Goal: Information Seeking & Learning: Learn about a topic

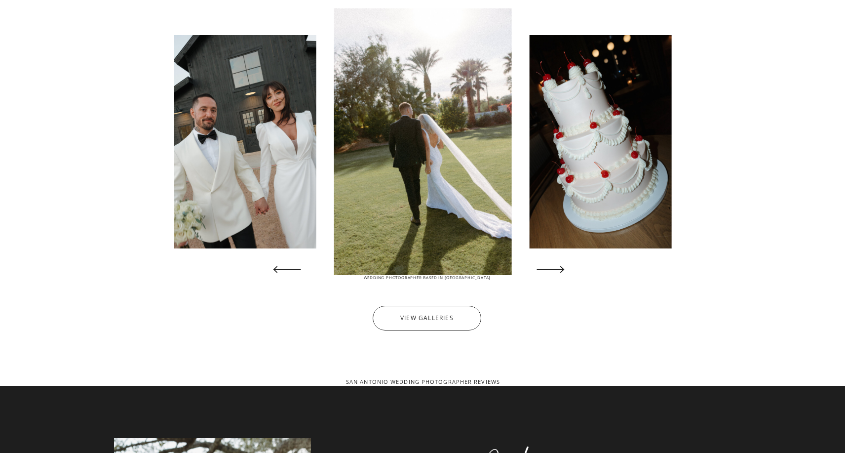
scroll to position [1908, 0]
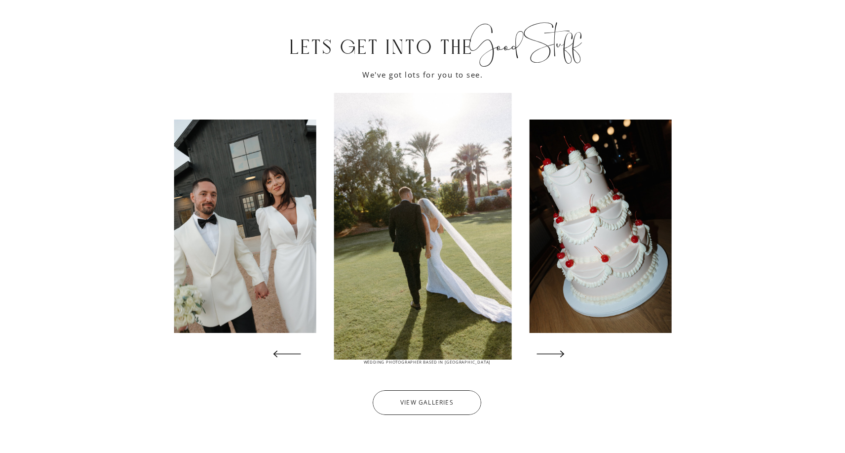
scroll to position [1829, 0]
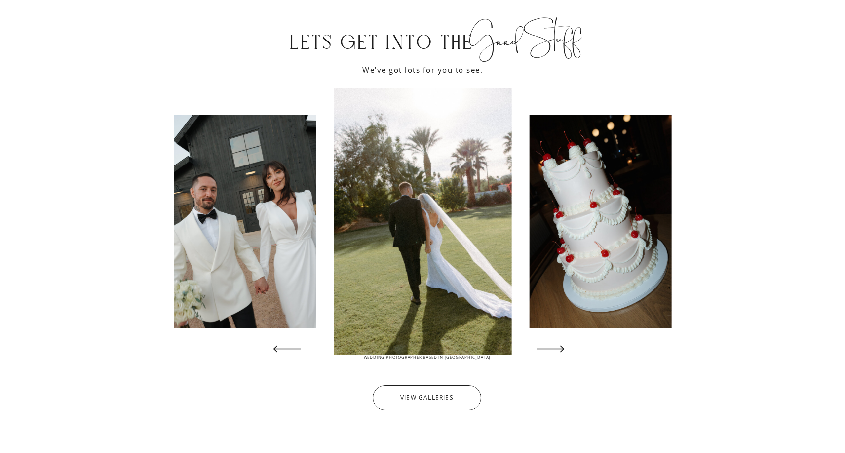
click at [567, 347] on icon at bounding box center [551, 349] width 36 height 36
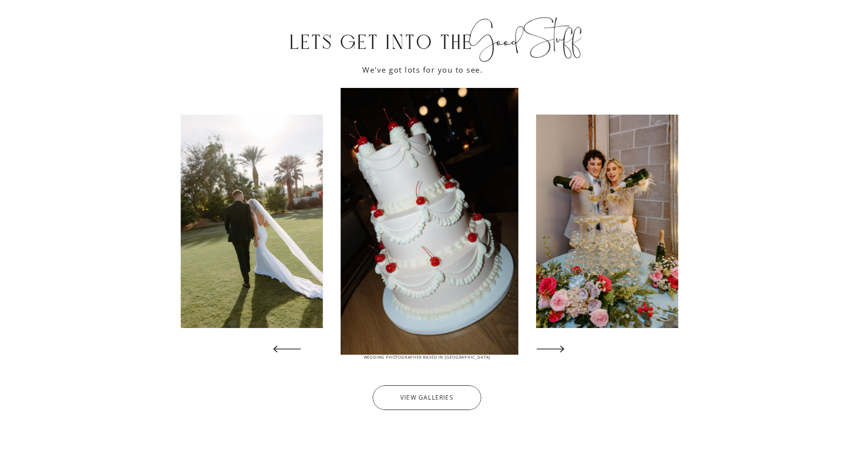
click at [567, 347] on icon at bounding box center [551, 349] width 36 height 36
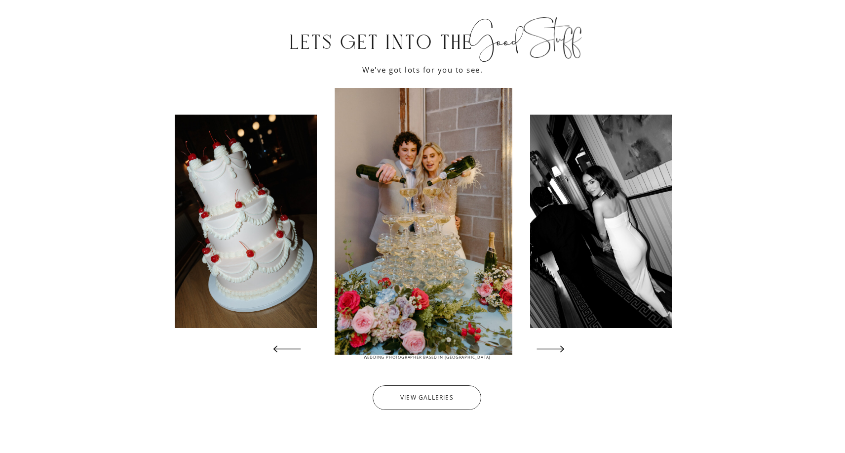
click at [567, 347] on icon at bounding box center [551, 349] width 36 height 36
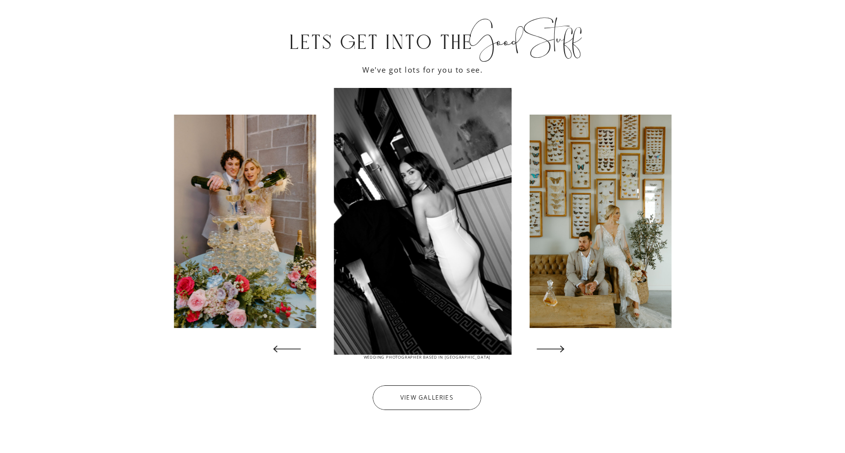
click at [567, 347] on icon at bounding box center [551, 349] width 36 height 36
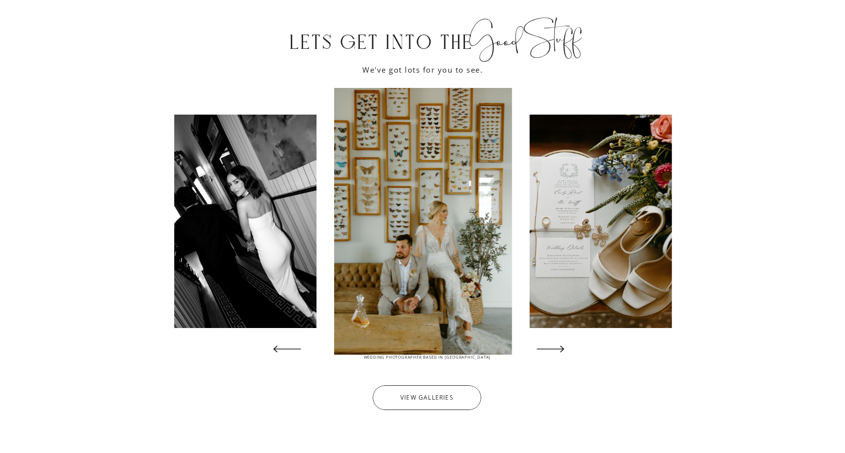
click at [567, 347] on icon at bounding box center [551, 349] width 36 height 36
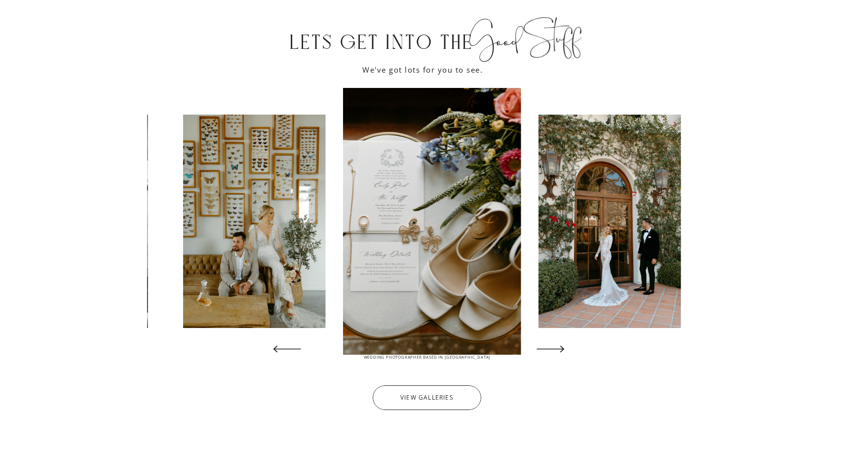
click at [567, 347] on icon at bounding box center [551, 349] width 36 height 36
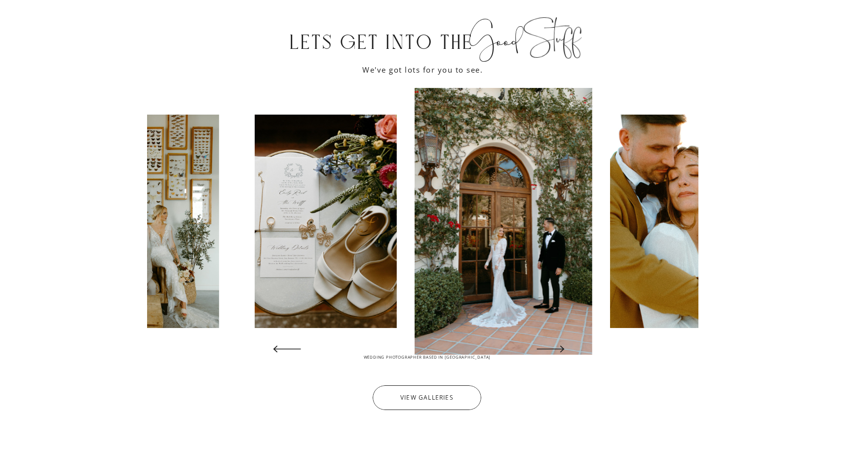
click at [567, 347] on icon at bounding box center [551, 349] width 36 height 36
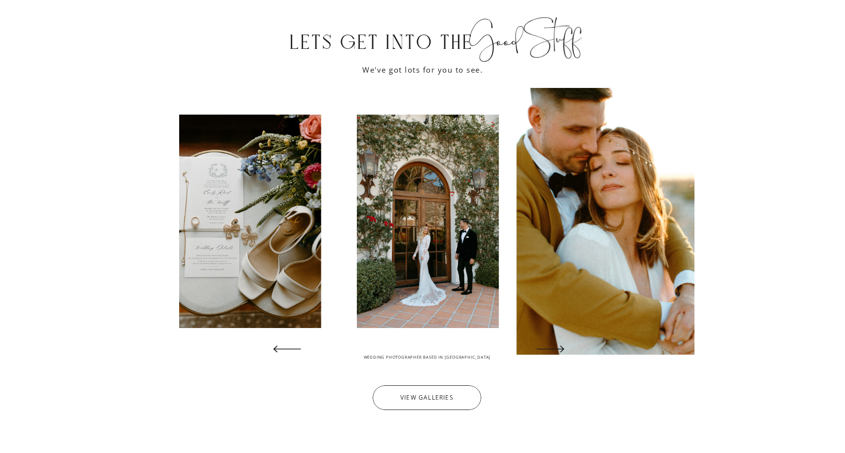
click at [567, 347] on icon at bounding box center [551, 349] width 36 height 36
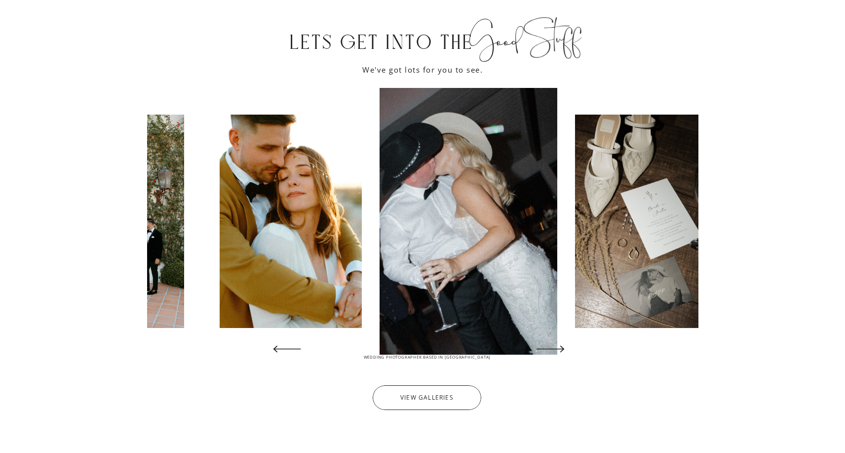
click at [567, 347] on icon at bounding box center [551, 349] width 36 height 36
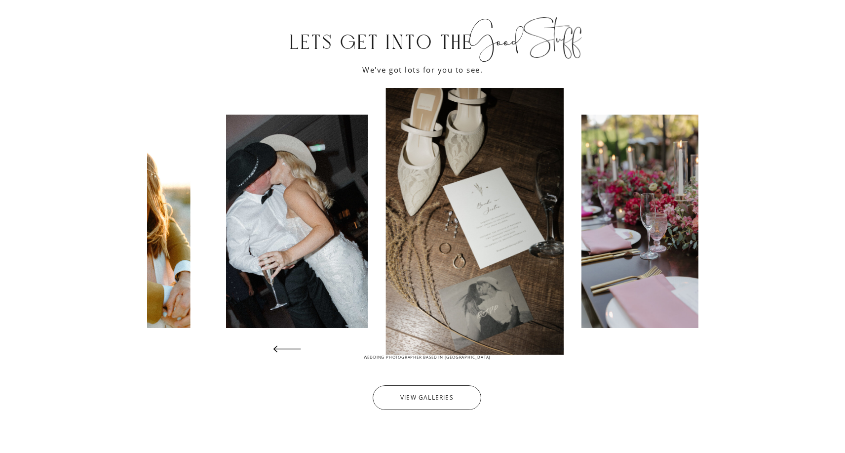
click at [567, 347] on icon at bounding box center [551, 349] width 36 height 36
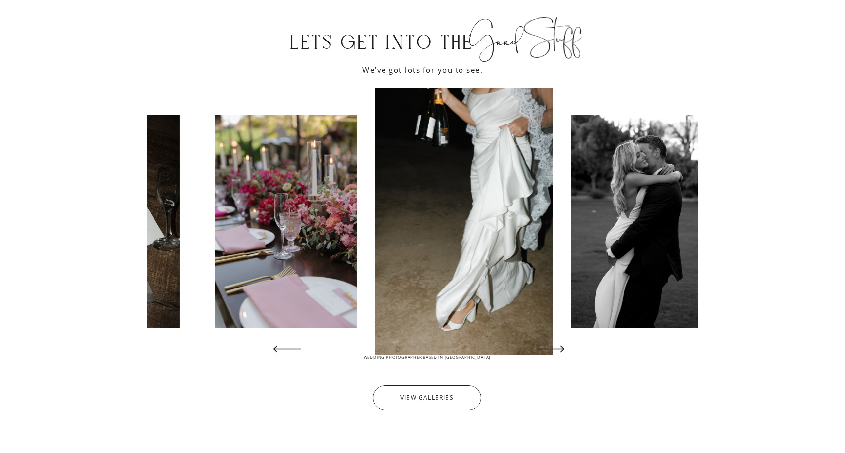
click at [567, 347] on icon at bounding box center [551, 349] width 36 height 36
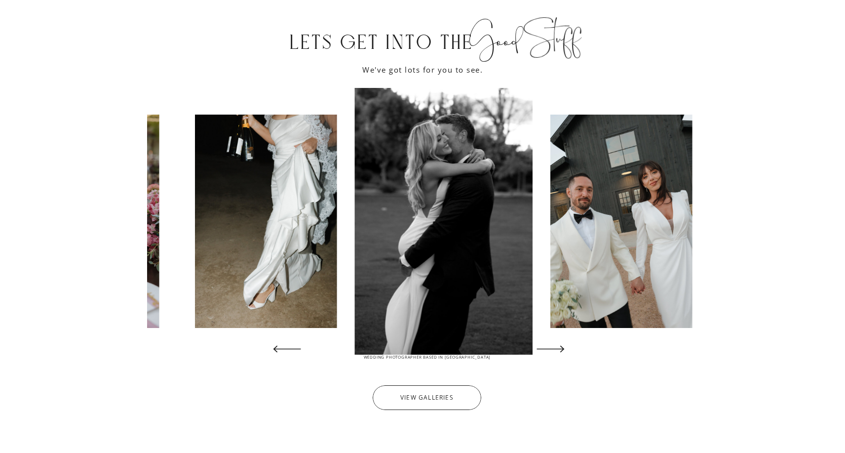
click at [567, 347] on icon at bounding box center [551, 349] width 36 height 36
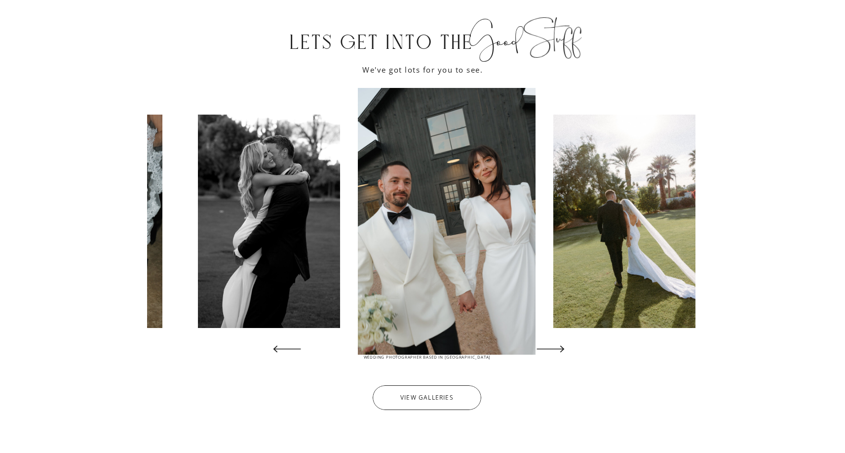
click at [567, 347] on icon at bounding box center [551, 349] width 36 height 36
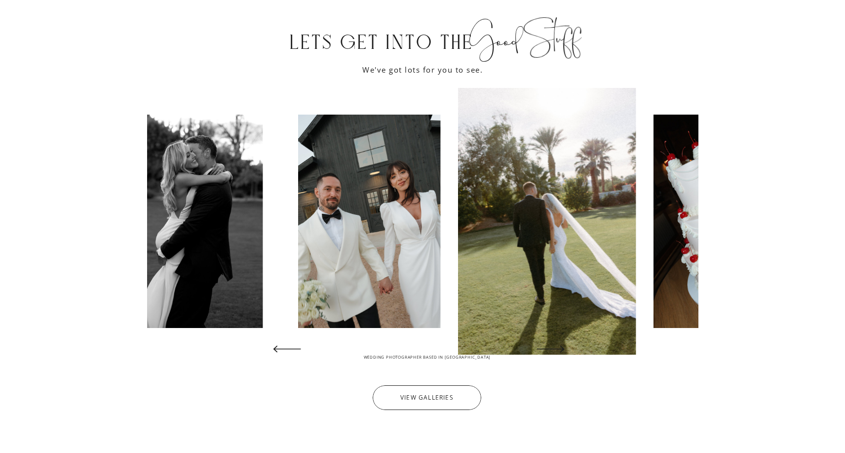
click at [567, 347] on icon at bounding box center [551, 349] width 36 height 36
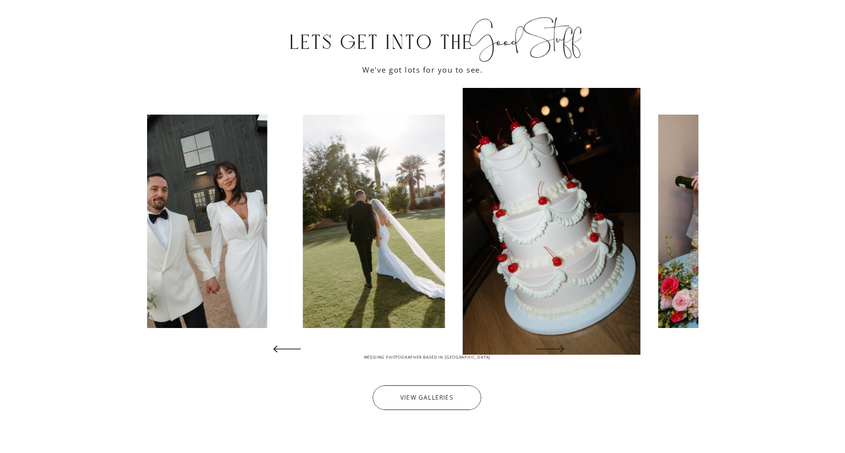
click at [567, 347] on icon at bounding box center [551, 349] width 36 height 36
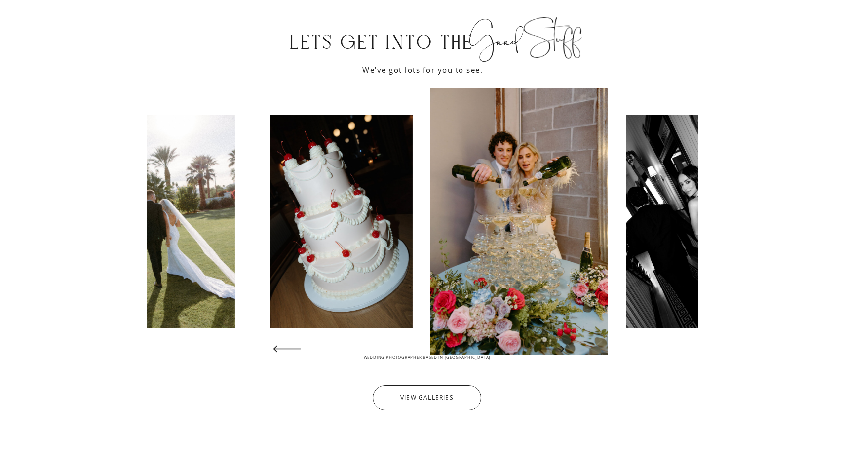
click at [567, 347] on icon at bounding box center [551, 349] width 36 height 36
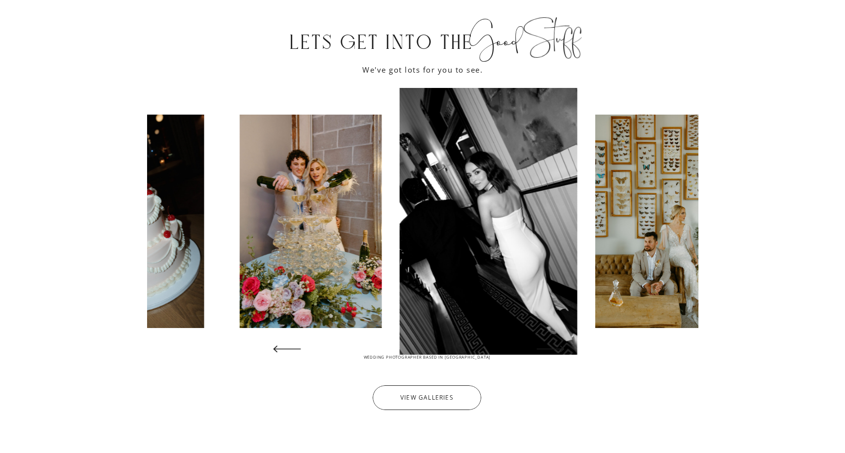
click at [567, 347] on icon at bounding box center [551, 349] width 36 height 36
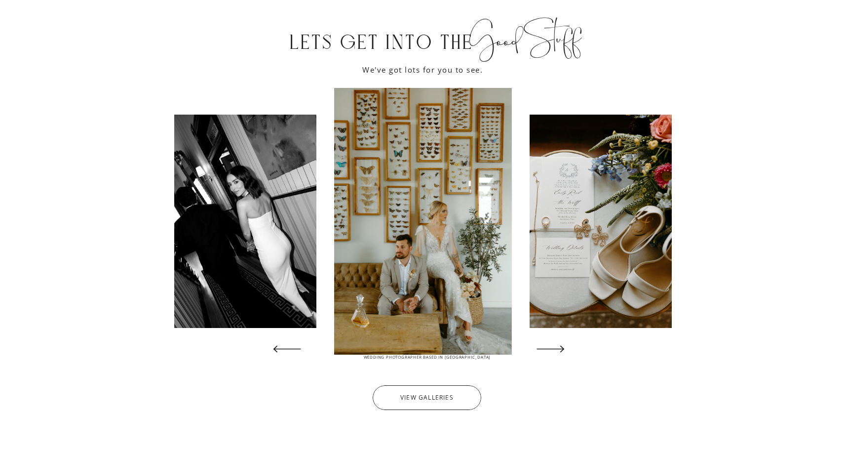
click at [567, 347] on icon at bounding box center [551, 349] width 36 height 36
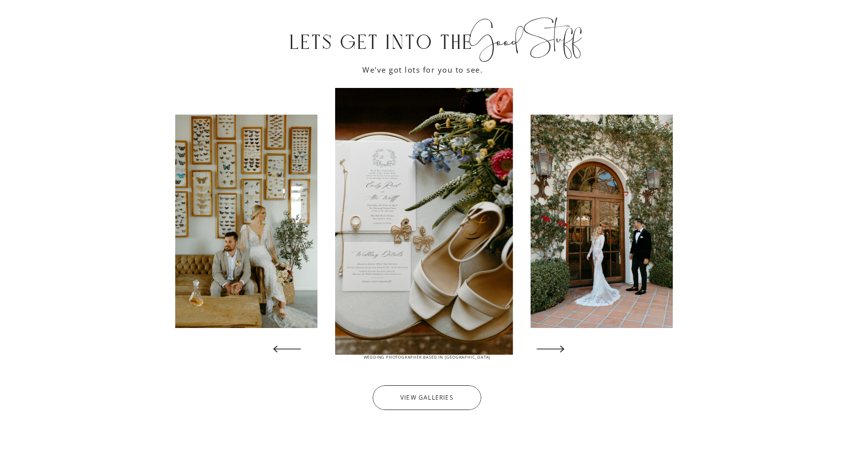
click at [567, 347] on icon at bounding box center [551, 349] width 36 height 36
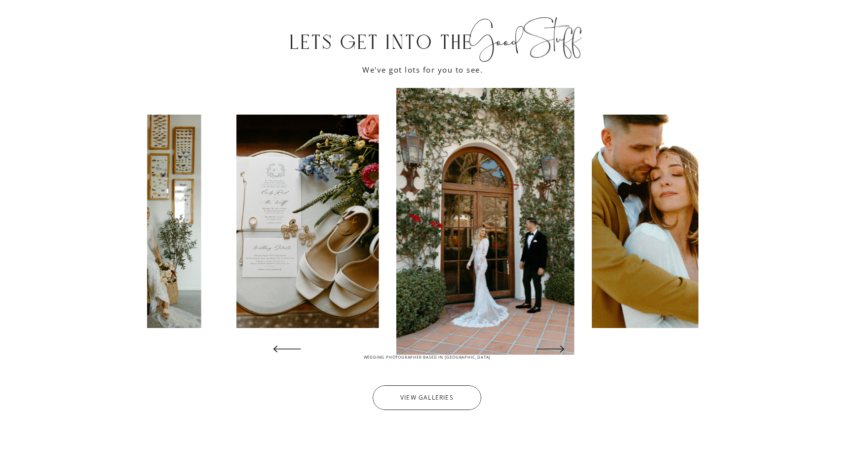
click at [567, 347] on icon at bounding box center [551, 349] width 36 height 36
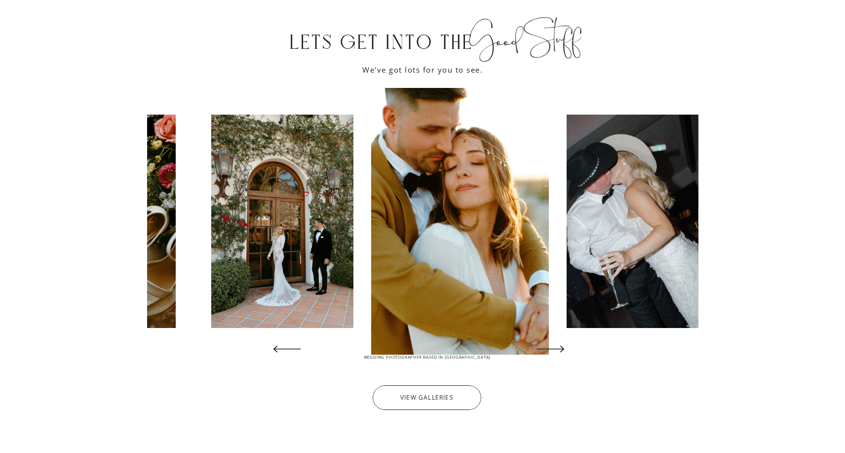
click at [567, 347] on icon at bounding box center [551, 349] width 36 height 36
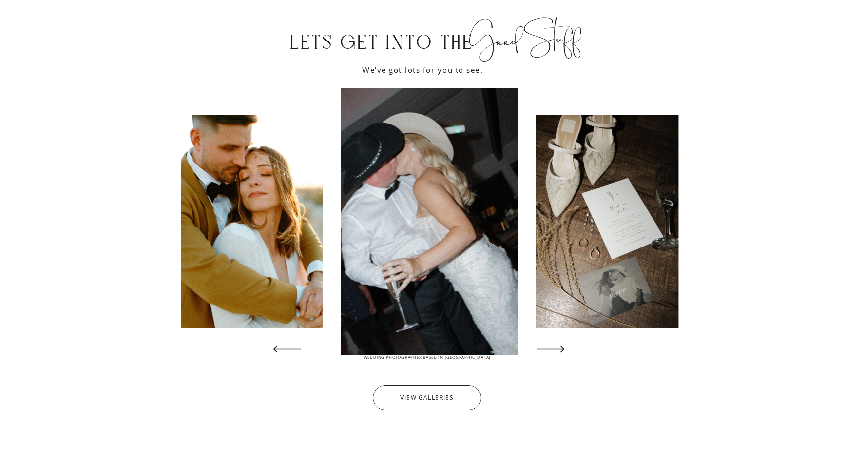
click at [567, 347] on icon at bounding box center [551, 349] width 36 height 36
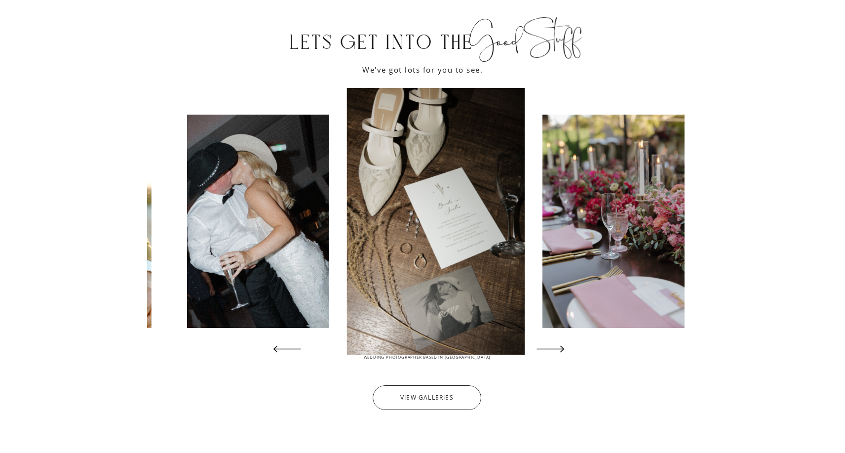
click at [567, 347] on icon at bounding box center [551, 349] width 36 height 36
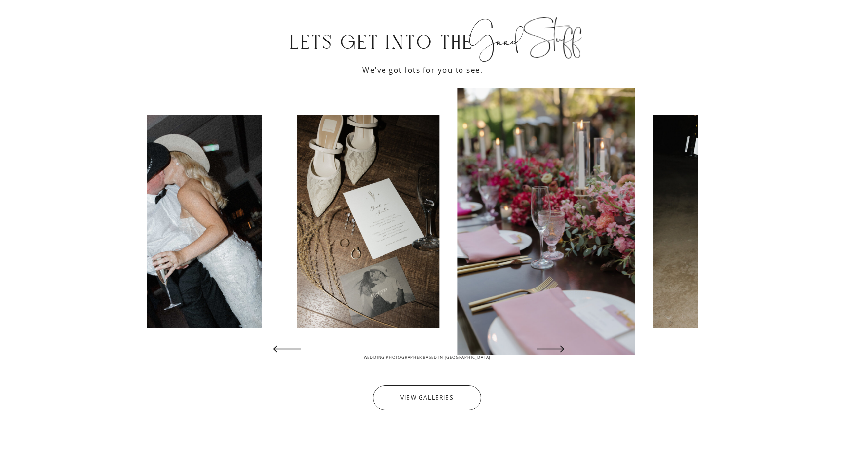
click at [567, 347] on icon at bounding box center [551, 349] width 36 height 36
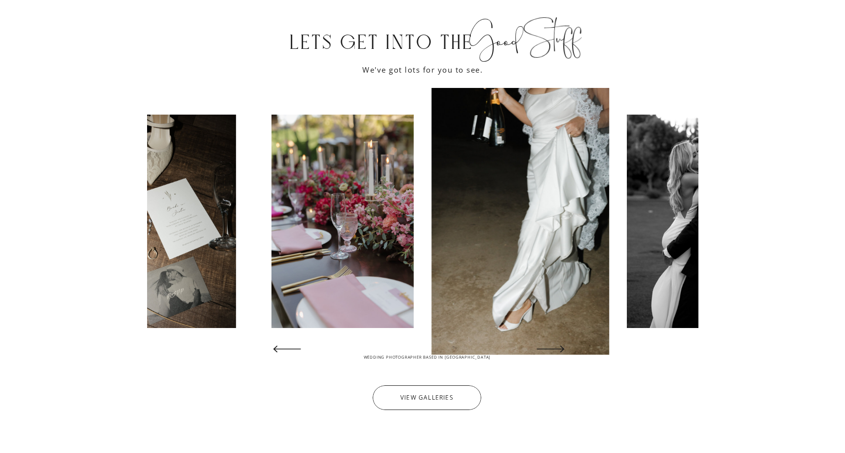
click at [567, 347] on icon at bounding box center [551, 349] width 36 height 36
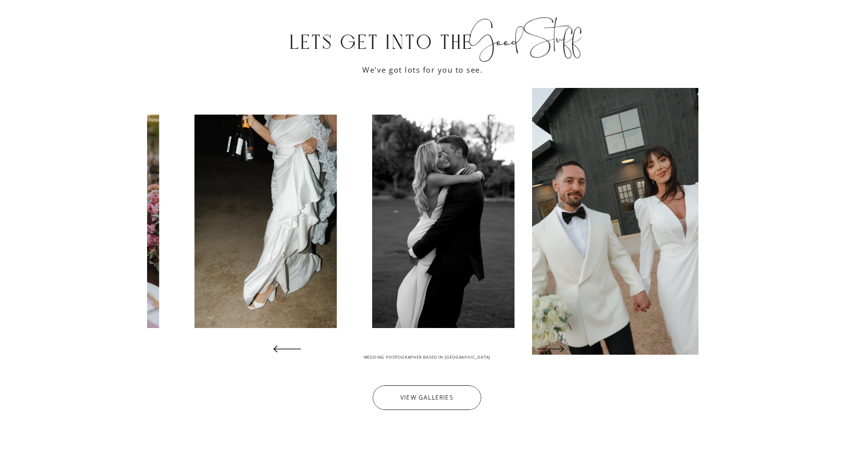
click at [567, 347] on icon at bounding box center [551, 349] width 36 height 36
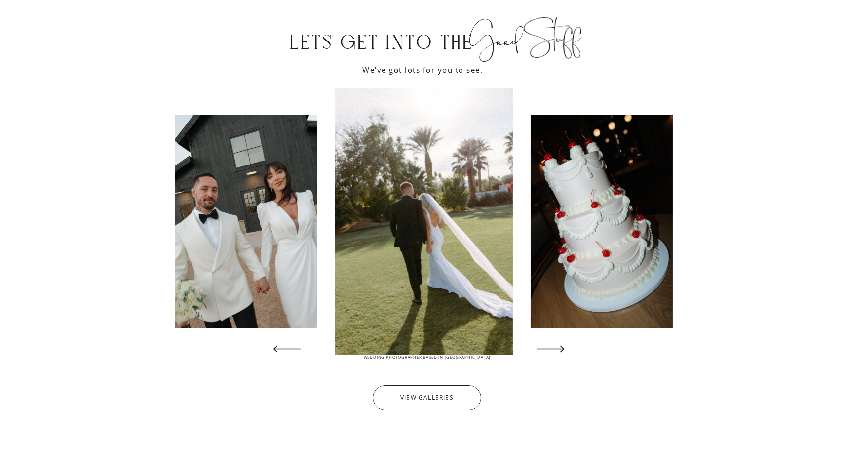
click at [567, 347] on icon at bounding box center [551, 349] width 36 height 36
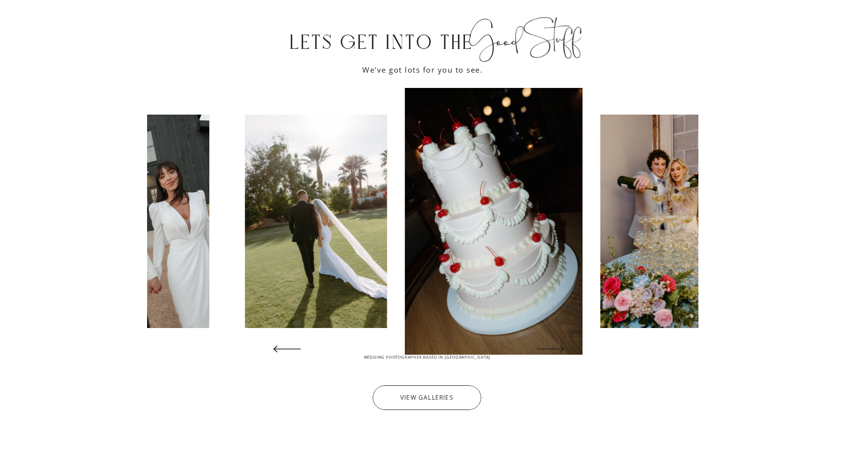
click at [567, 347] on icon at bounding box center [551, 349] width 36 height 36
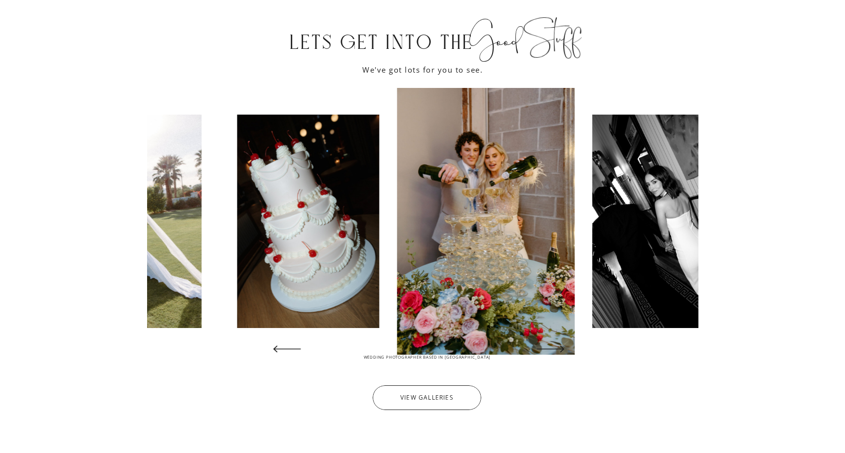
click at [567, 347] on icon at bounding box center [551, 349] width 36 height 36
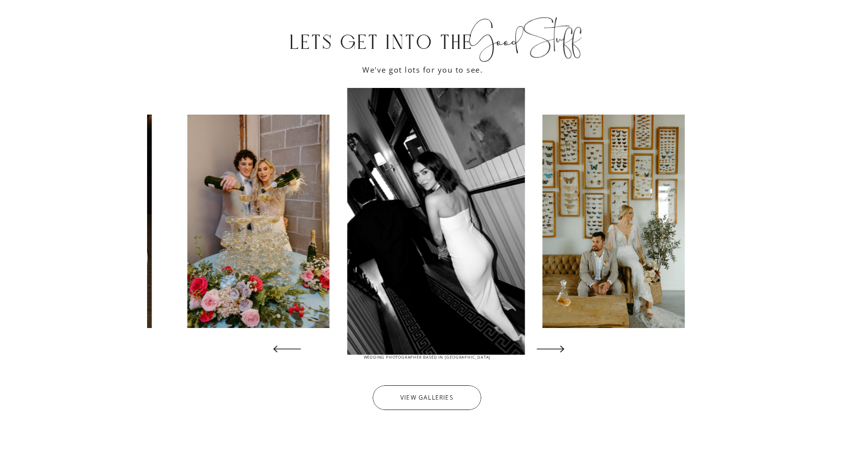
click at [567, 347] on icon at bounding box center [551, 349] width 36 height 36
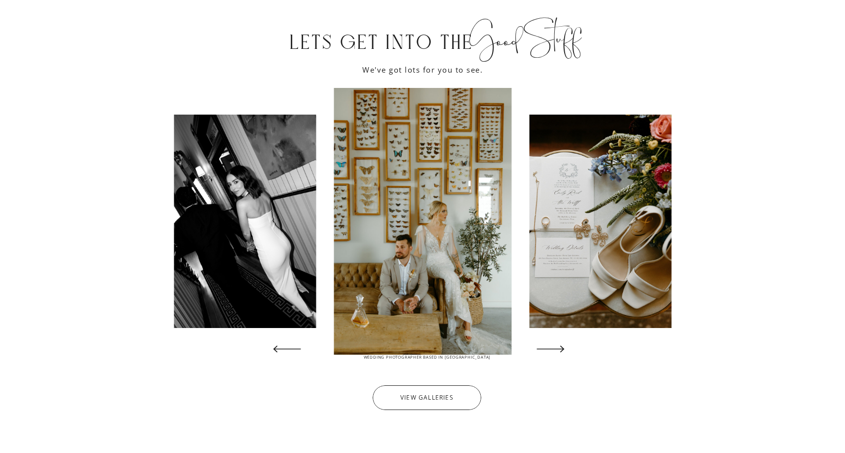
click at [567, 347] on icon at bounding box center [551, 349] width 36 height 36
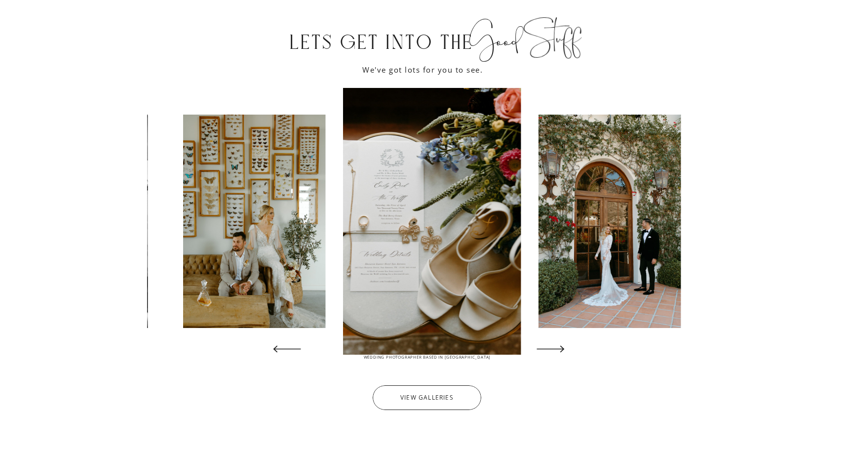
click at [567, 347] on icon at bounding box center [551, 349] width 36 height 36
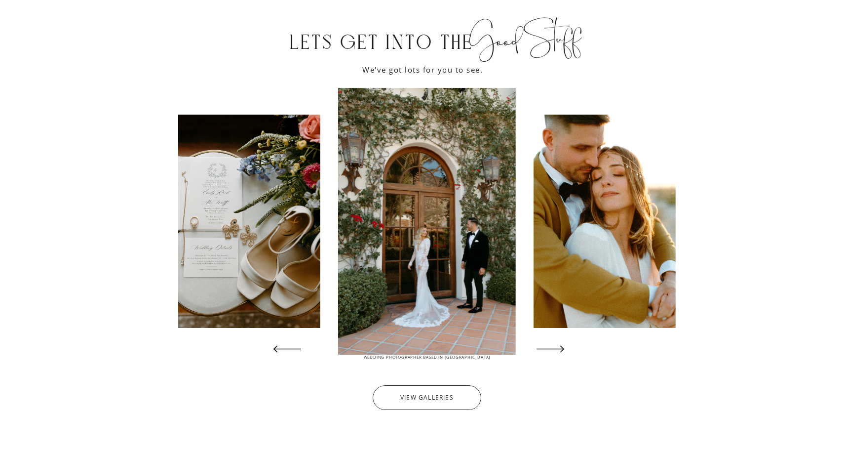
click at [567, 347] on icon at bounding box center [551, 349] width 36 height 36
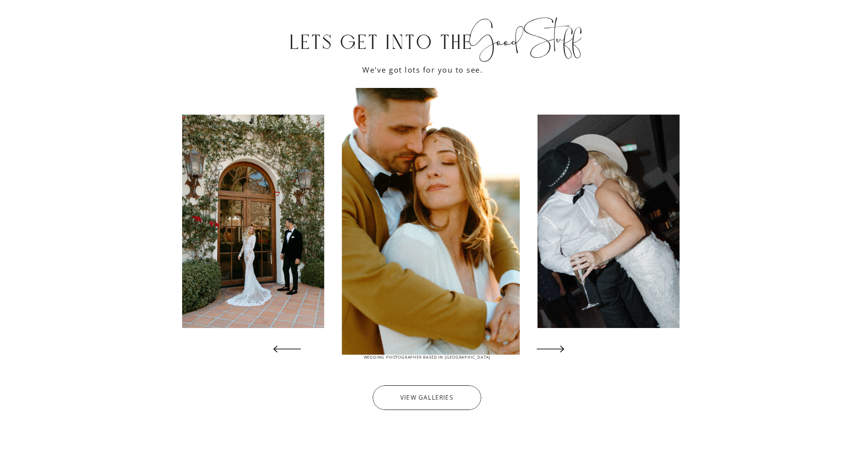
click at [567, 347] on icon at bounding box center [551, 349] width 36 height 36
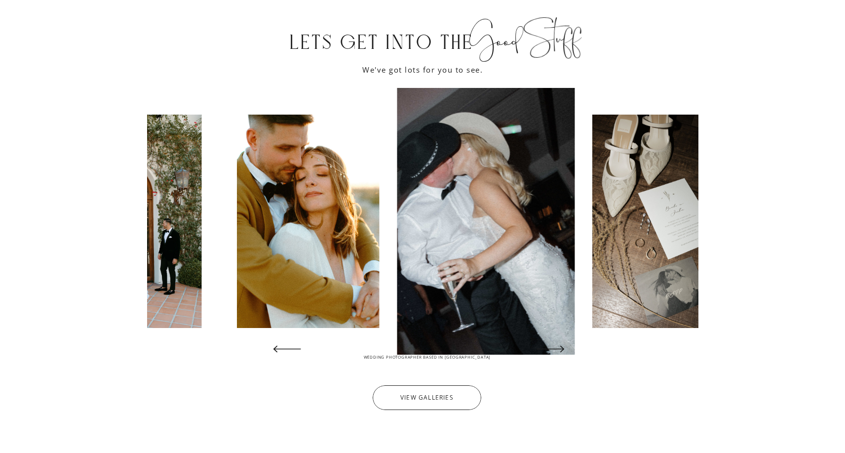
click at [567, 347] on icon at bounding box center [551, 349] width 36 height 36
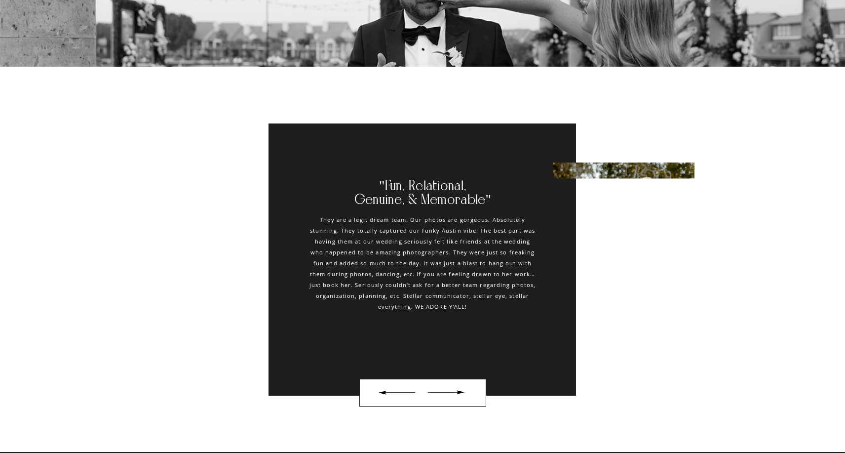
scroll to position [3460, 0]
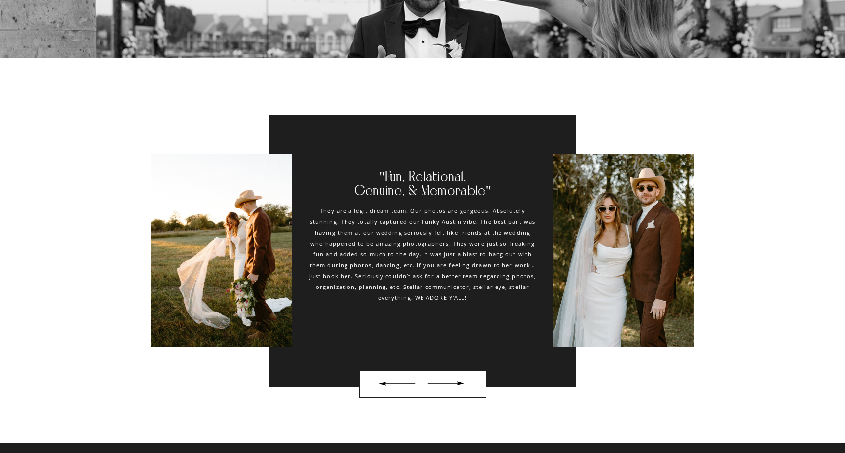
click at [462, 385] on div at bounding box center [446, 383] width 46 height 16
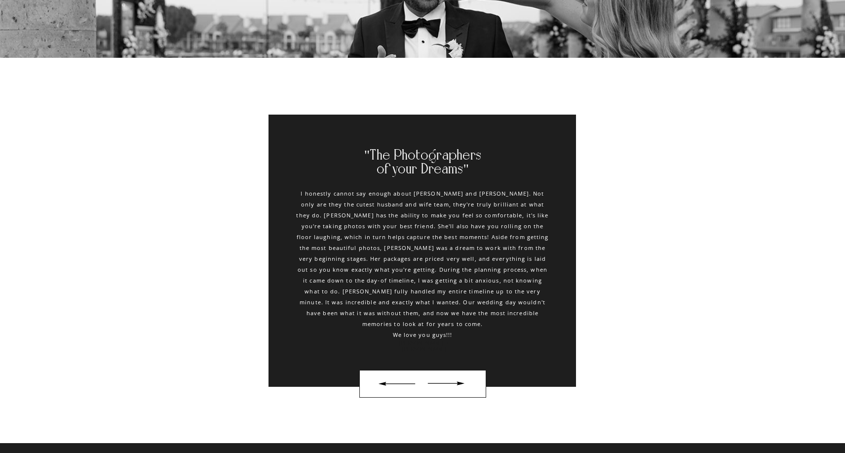
click at [462, 385] on div at bounding box center [446, 383] width 46 height 16
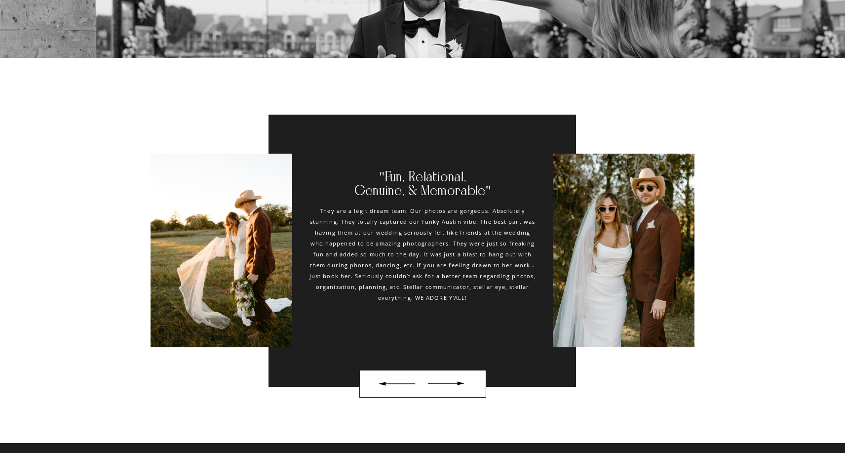
click at [462, 385] on div at bounding box center [446, 383] width 46 height 16
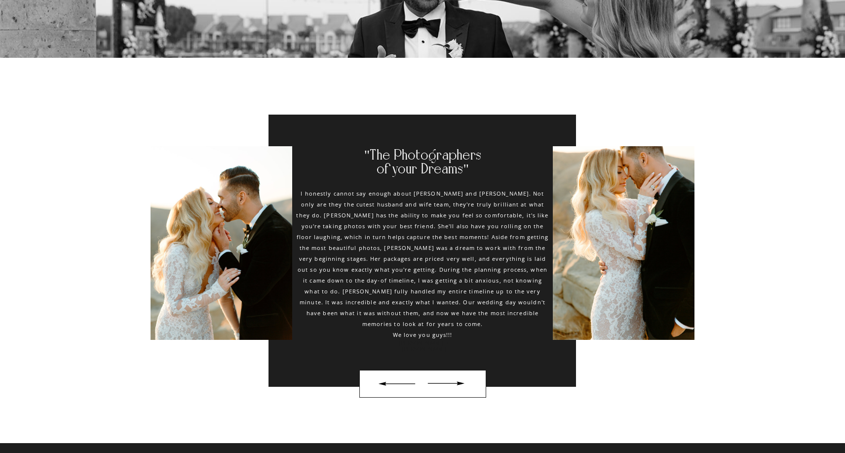
click at [462, 385] on div at bounding box center [446, 383] width 46 height 16
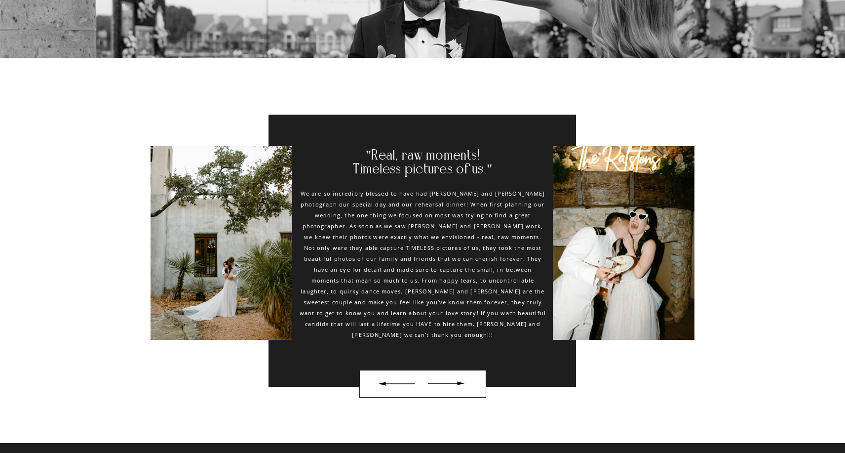
click at [462, 385] on div at bounding box center [446, 383] width 46 height 16
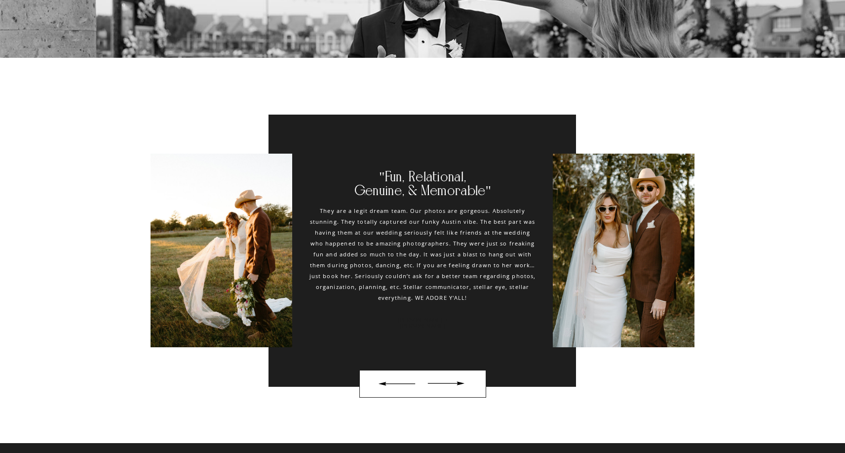
click at [462, 385] on div at bounding box center [446, 383] width 46 height 16
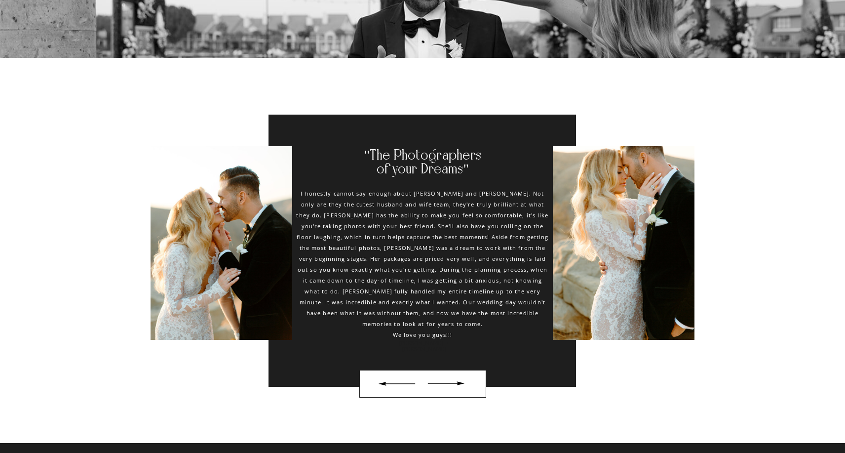
click at [462, 385] on div at bounding box center [446, 383] width 46 height 16
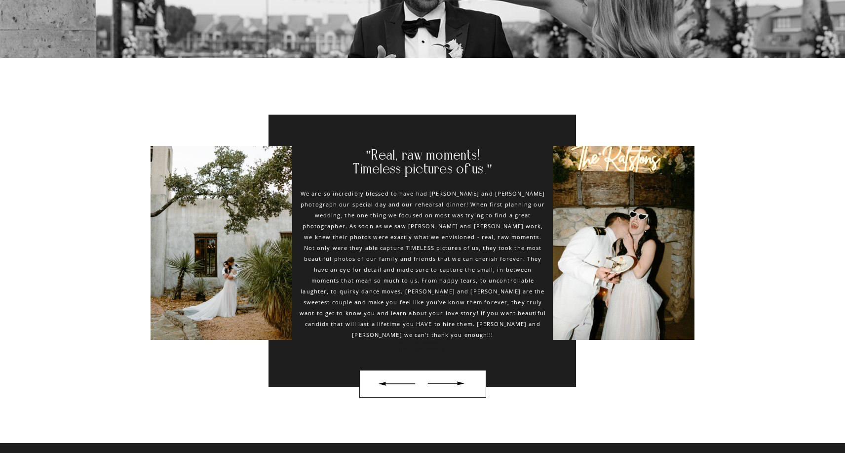
click at [462, 385] on div at bounding box center [446, 383] width 46 height 16
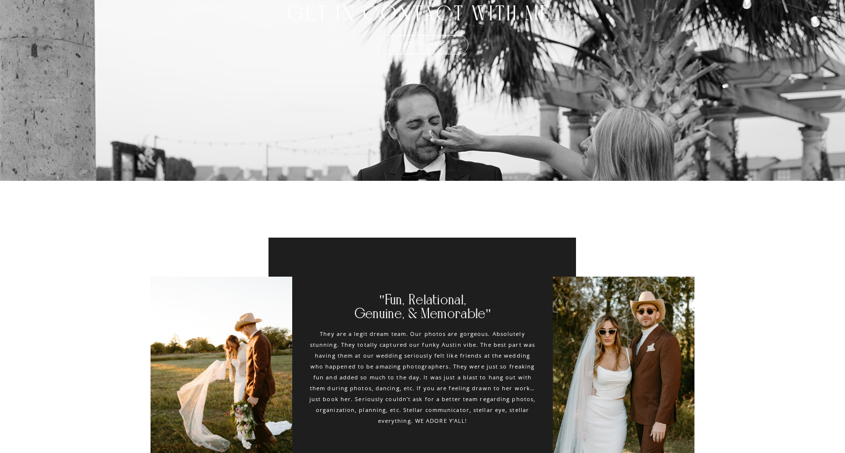
scroll to position [3633, 0]
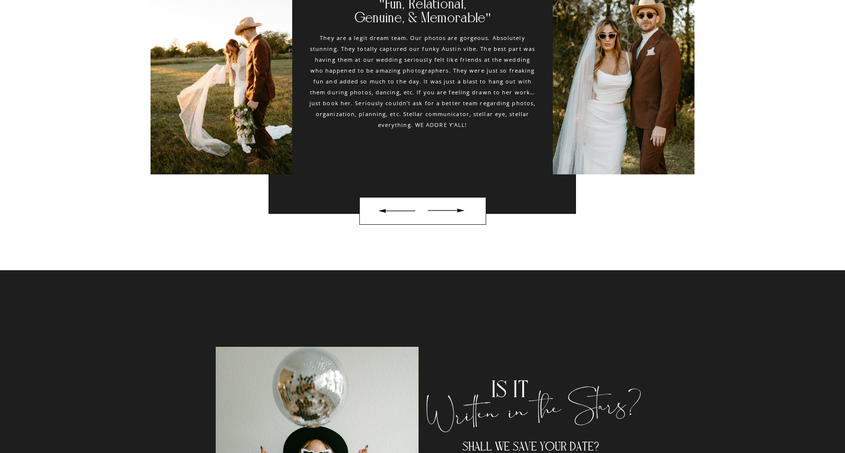
click at [458, 207] on div at bounding box center [446, 210] width 46 height 16
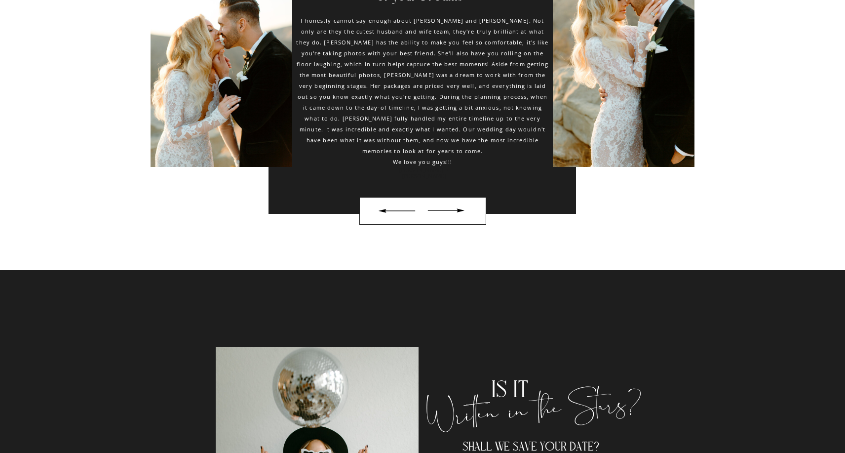
click at [458, 207] on div at bounding box center [446, 210] width 46 height 16
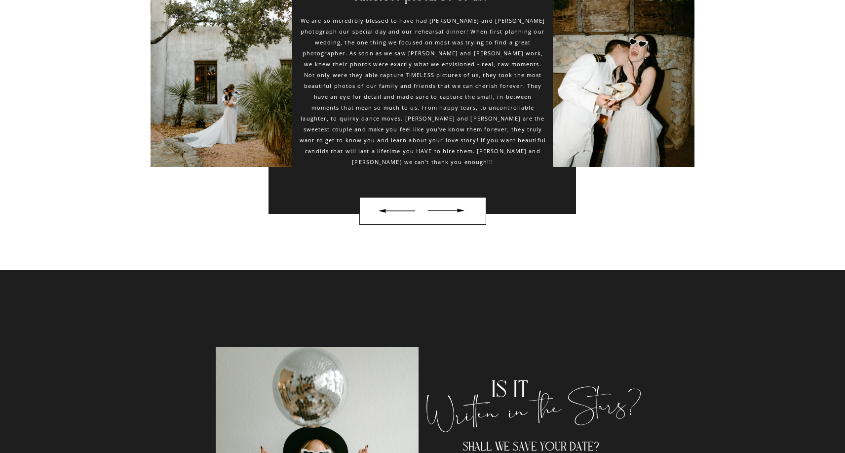
click at [458, 207] on div at bounding box center [446, 210] width 46 height 16
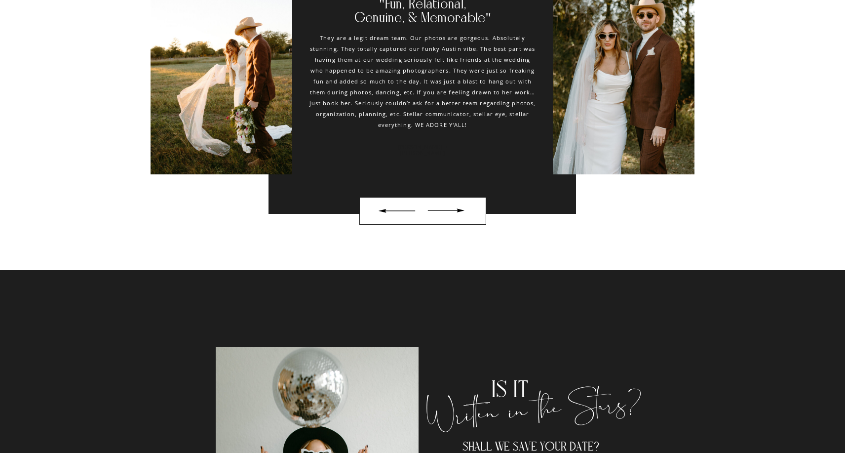
click at [407, 211] on div at bounding box center [397, 210] width 46 height 16
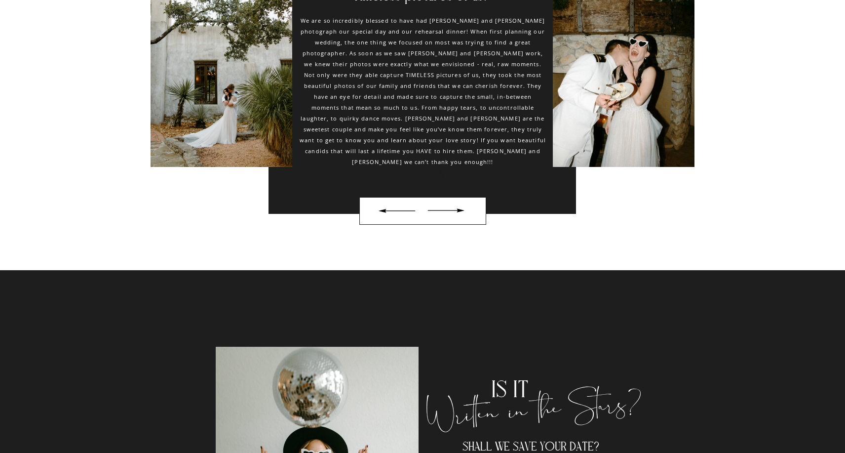
click at [407, 211] on div at bounding box center [397, 210] width 46 height 16
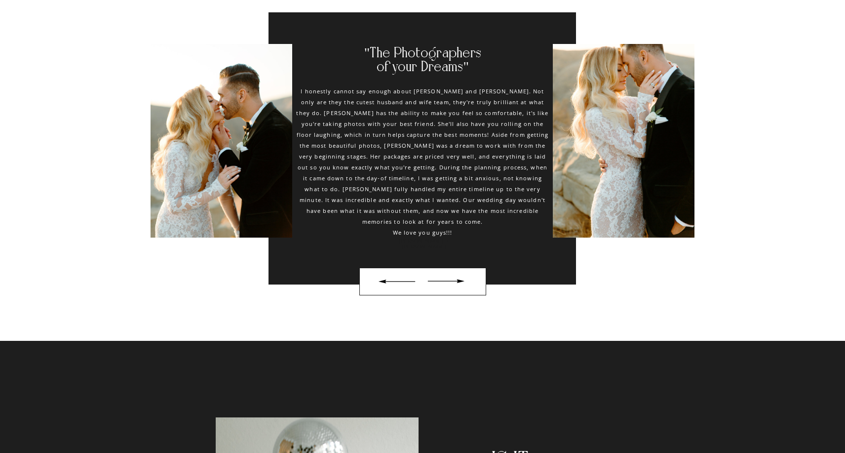
scroll to position [3568, 0]
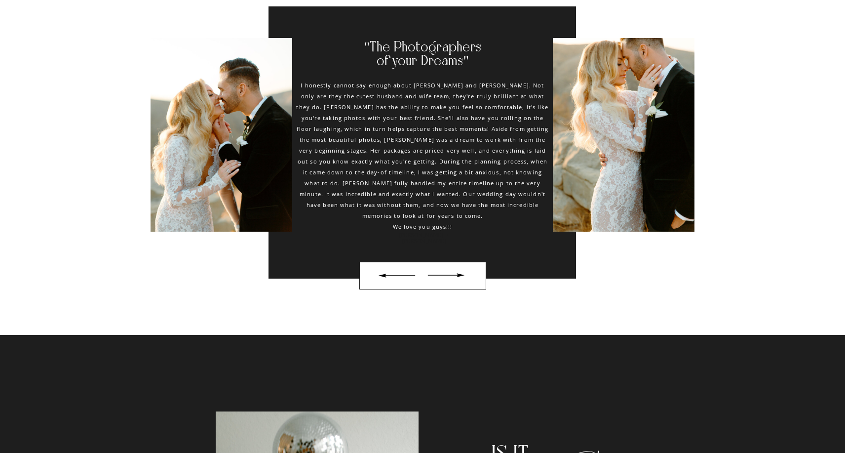
click at [462, 273] on div at bounding box center [446, 275] width 46 height 16
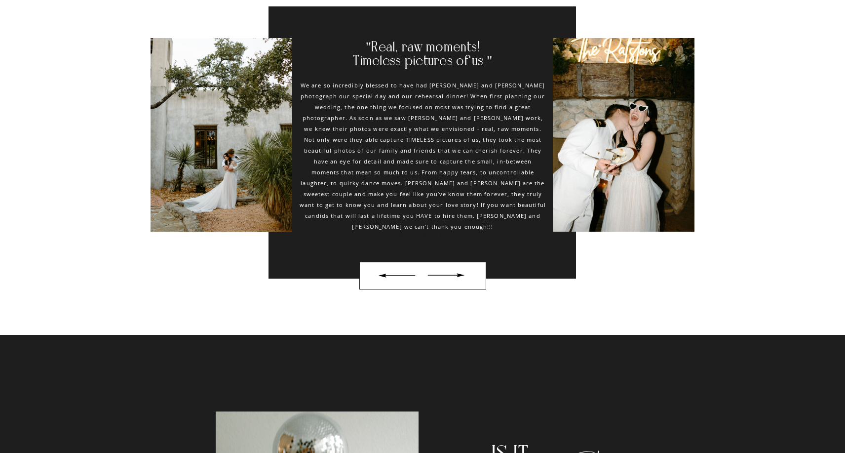
click at [396, 274] on div at bounding box center [397, 275] width 46 height 16
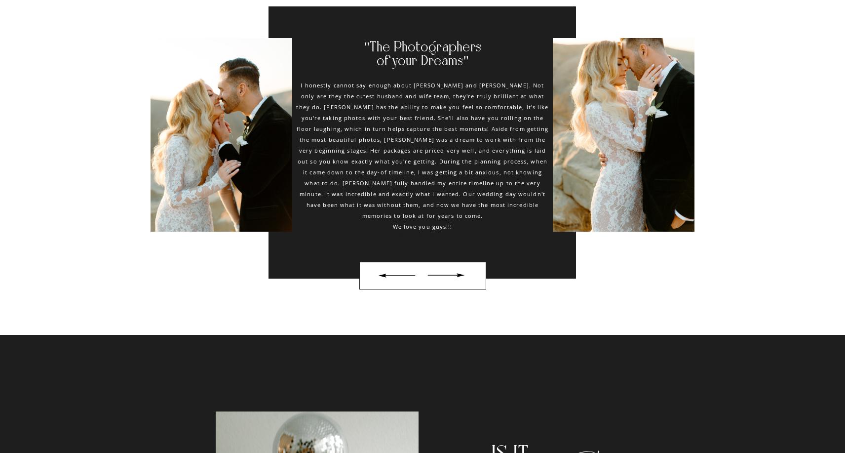
click at [466, 270] on div at bounding box center [446, 275] width 46 height 16
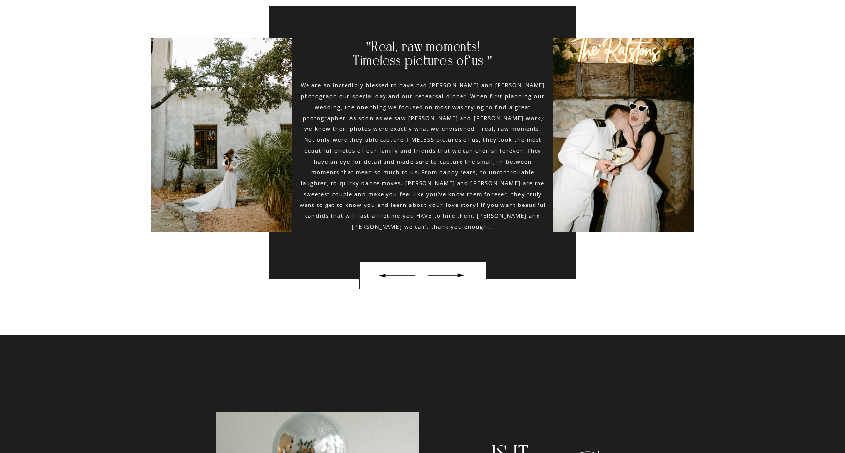
click at [387, 274] on div at bounding box center [397, 275] width 46 height 16
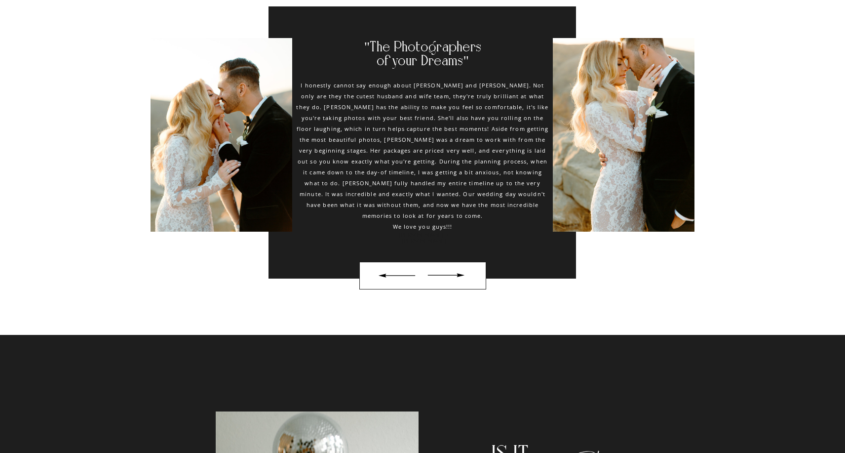
click at [387, 274] on div at bounding box center [397, 275] width 46 height 16
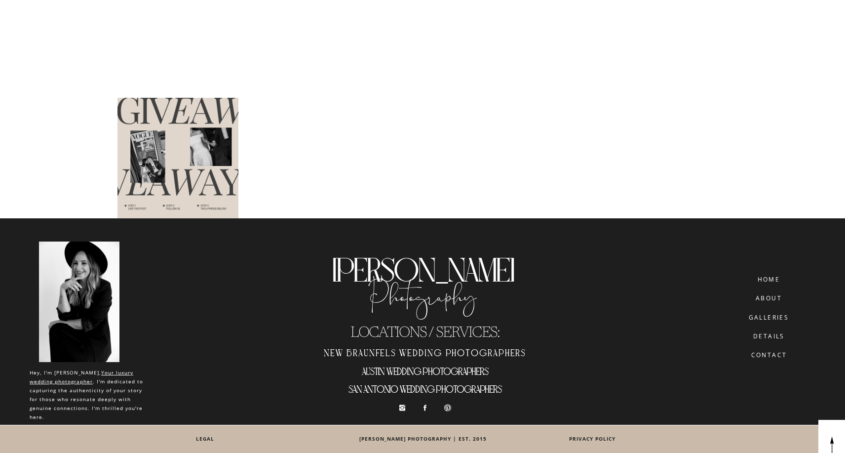
scroll to position [5154, 0]
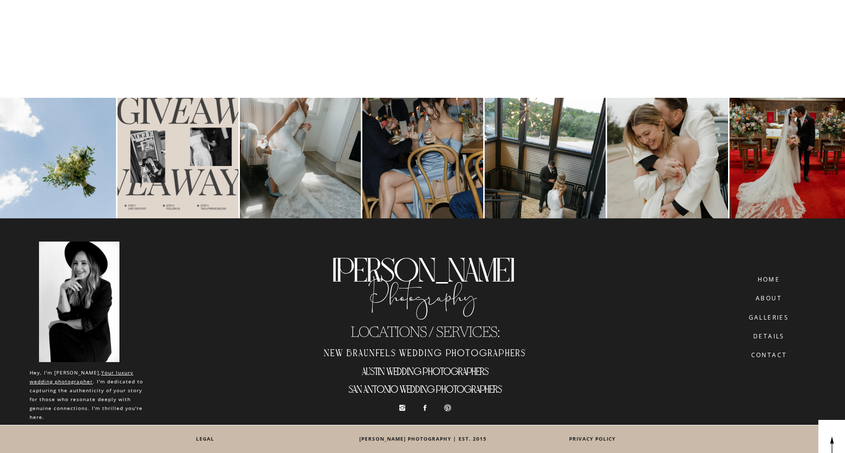
click at [389, 367] on h2 "austin wedding photographers" at bounding box center [424, 373] width 223 height 16
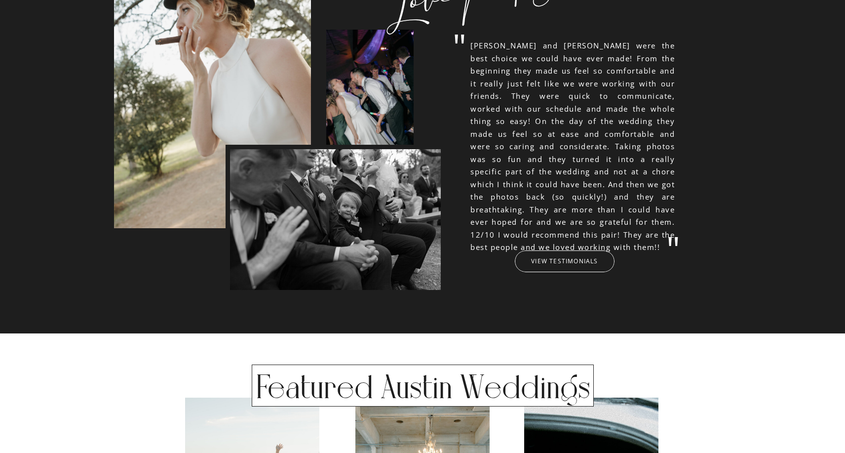
scroll to position [2704, 0]
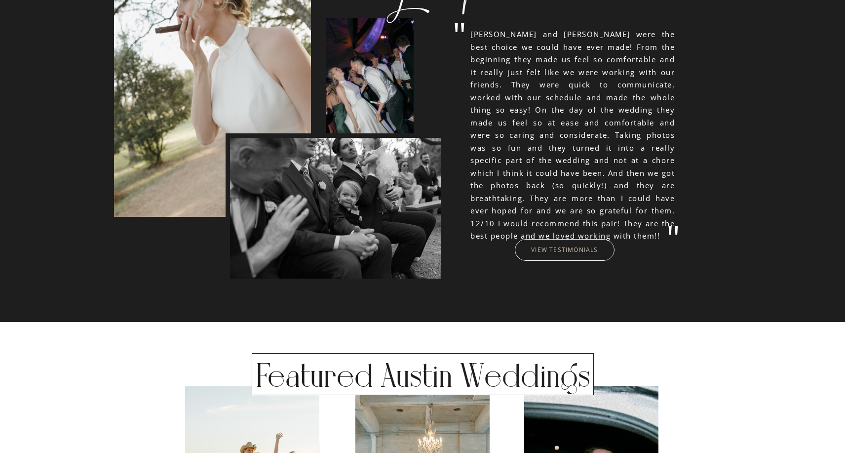
click at [557, 248] on nav "VIEW TESTIMONIALS" at bounding box center [564, 249] width 149 height 7
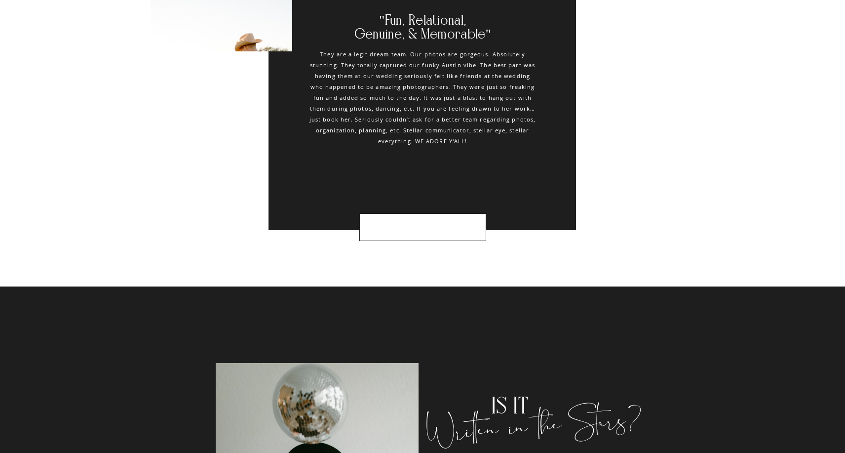
scroll to position [4844, 0]
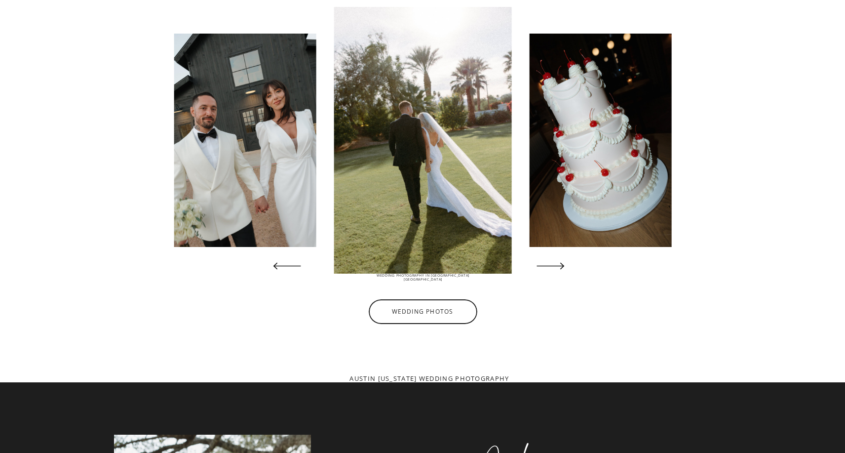
scroll to position [2190, 0]
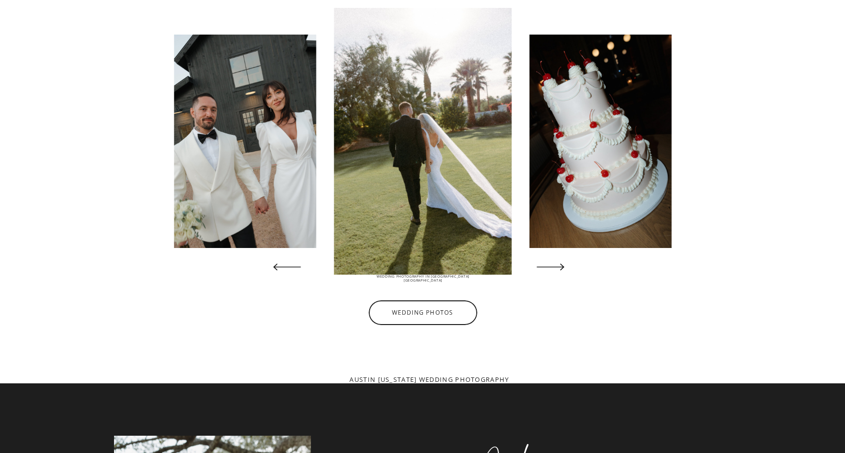
click at [552, 268] on icon at bounding box center [551, 267] width 36 height 36
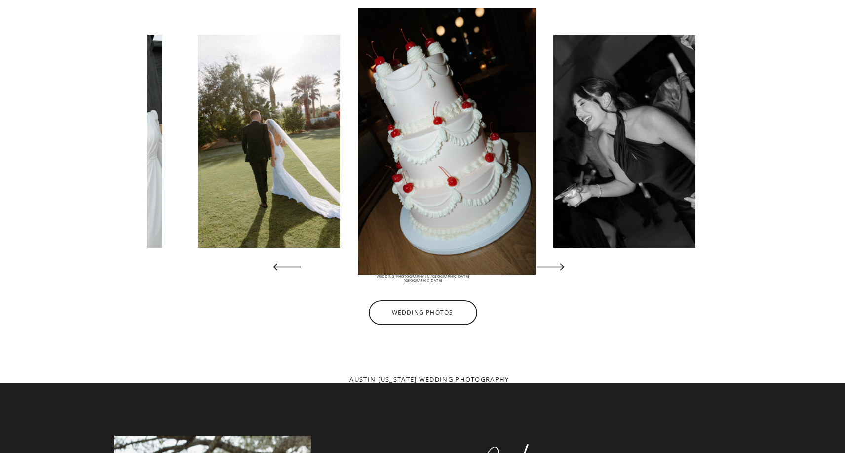
click at [552, 268] on icon at bounding box center [551, 267] width 36 height 36
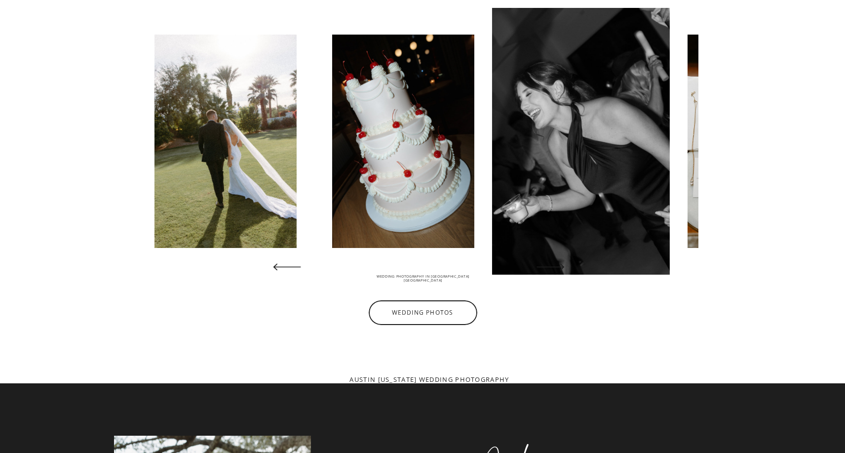
click at [552, 268] on icon at bounding box center [551, 267] width 36 height 36
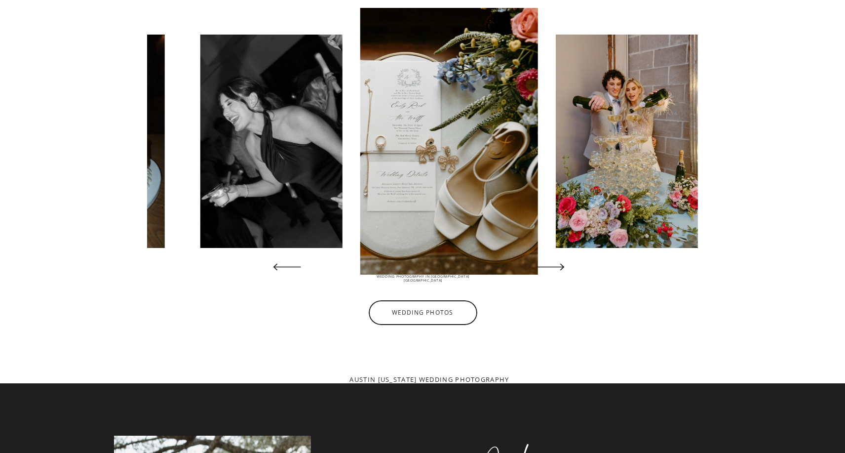
click at [552, 268] on icon at bounding box center [551, 267] width 36 height 36
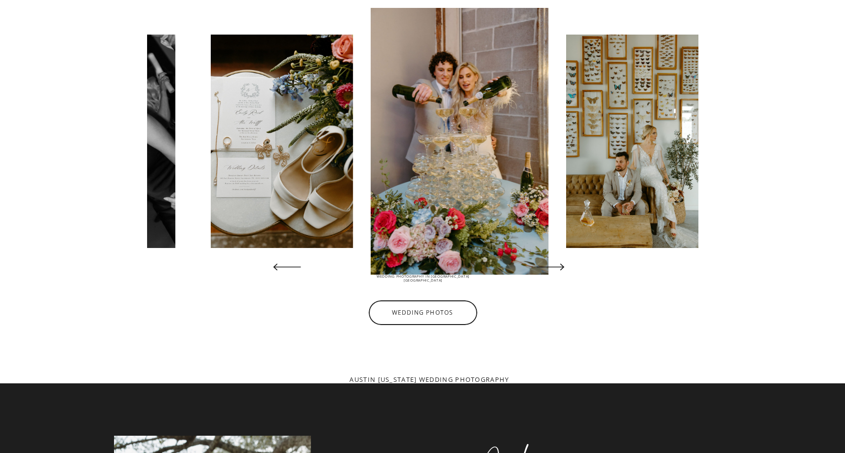
click at [552, 268] on icon at bounding box center [551, 267] width 36 height 36
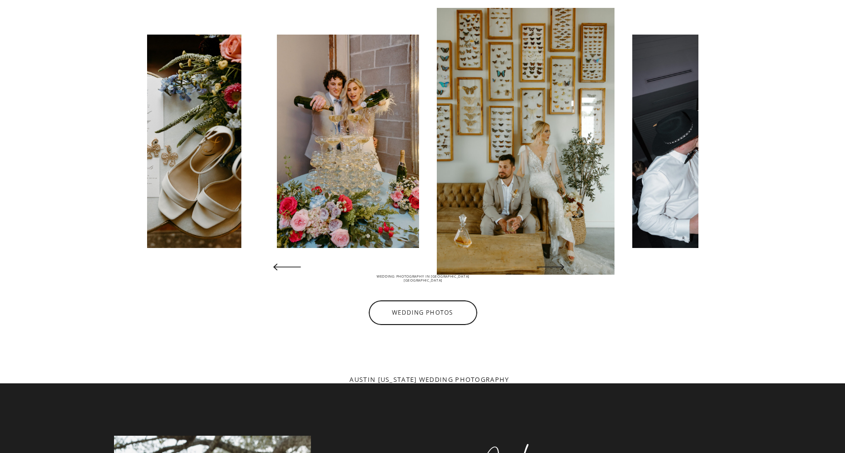
click at [552, 268] on icon at bounding box center [551, 267] width 36 height 36
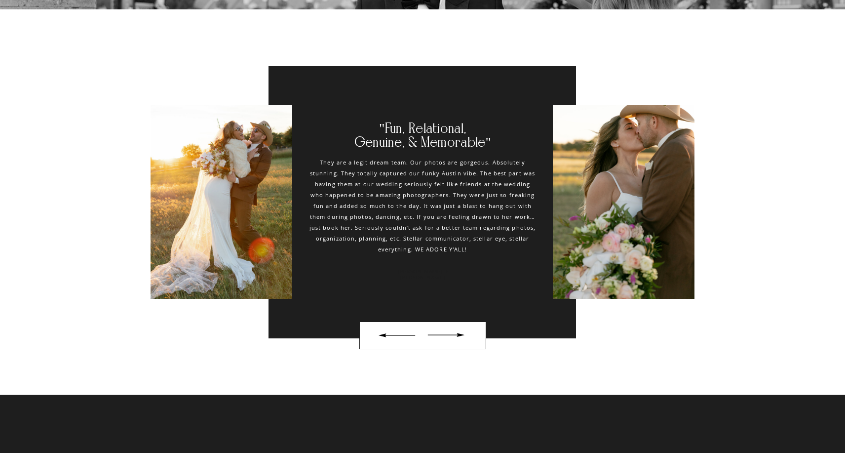
scroll to position [4733, 0]
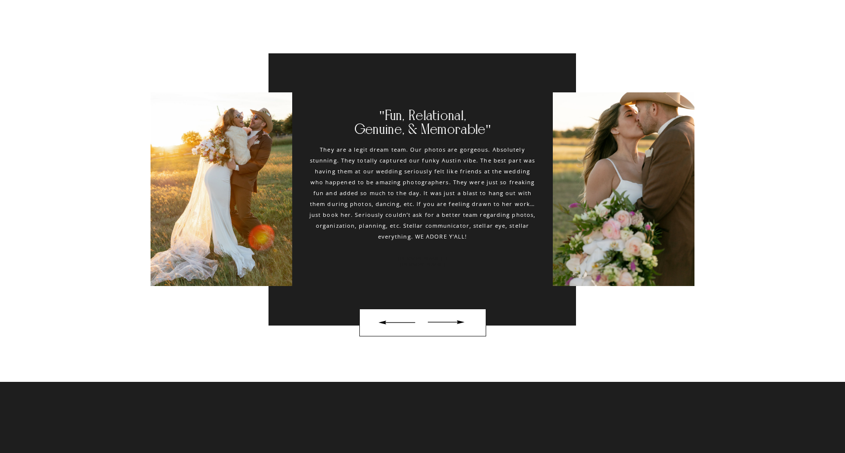
click at [462, 318] on div at bounding box center [446, 322] width 46 height 16
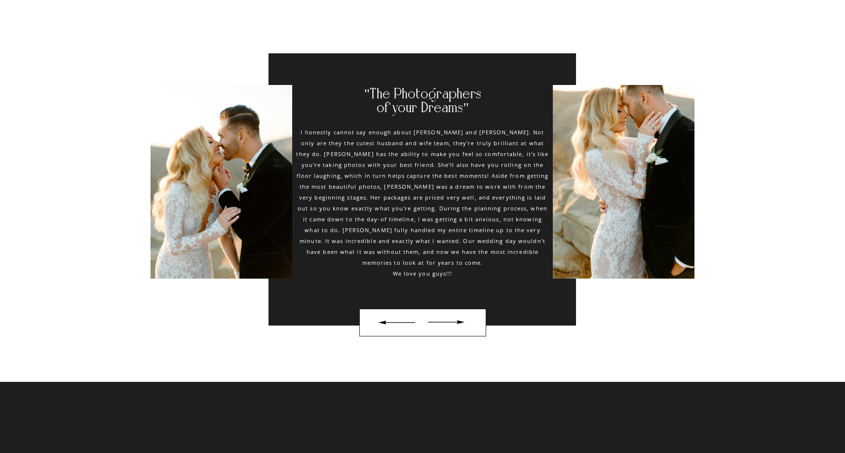
click at [462, 318] on div at bounding box center [446, 322] width 46 height 16
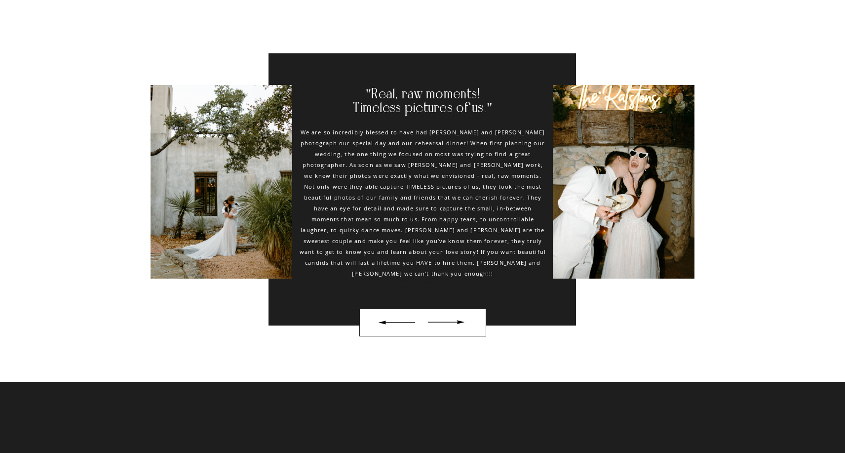
click at [389, 322] on div at bounding box center [397, 322] width 46 height 16
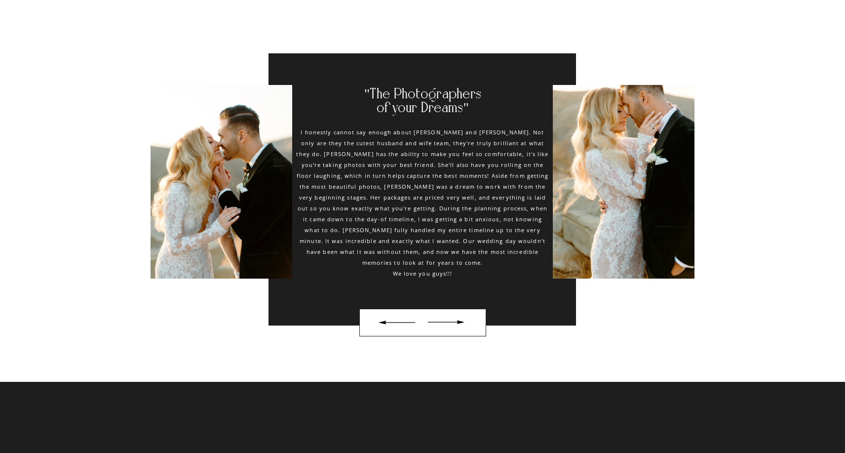
click at [390, 323] on div at bounding box center [397, 322] width 46 height 16
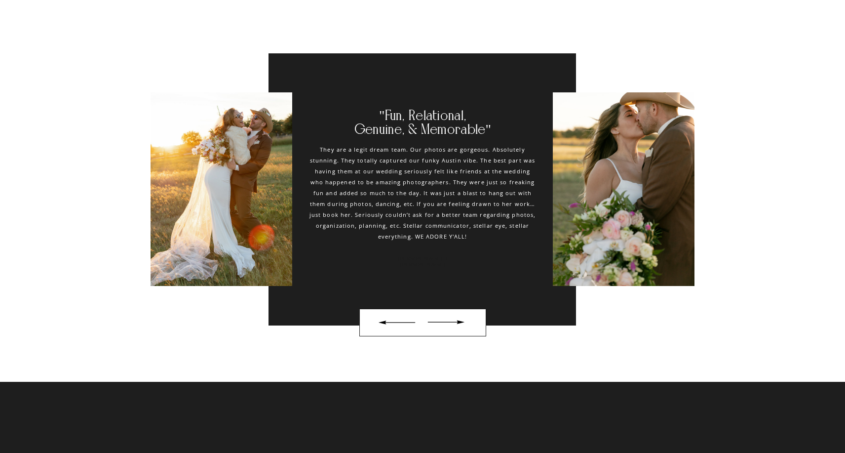
click at [458, 317] on div at bounding box center [446, 322] width 46 height 16
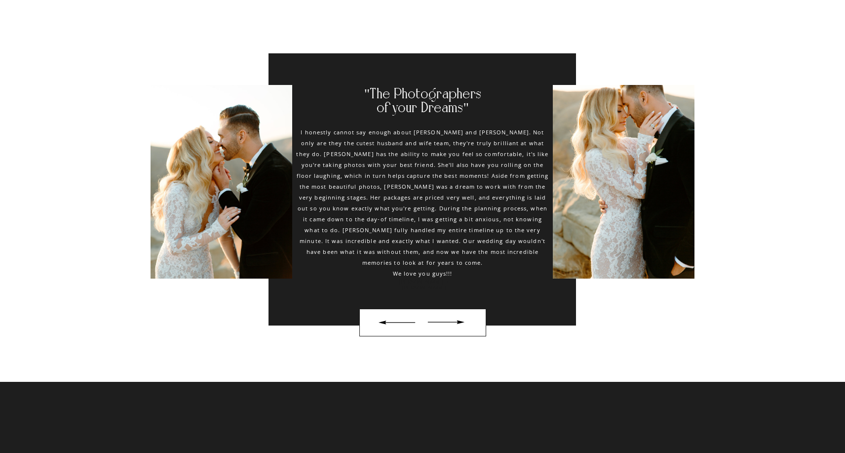
click at [458, 317] on div at bounding box center [446, 322] width 46 height 16
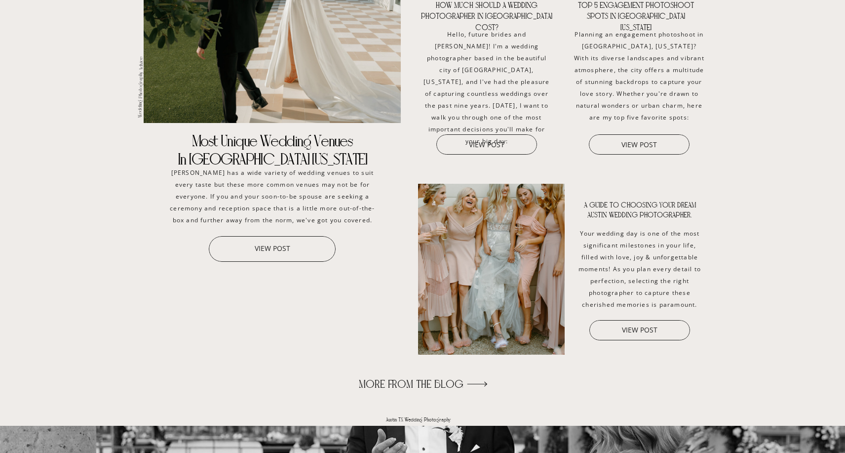
scroll to position [3972, 0]
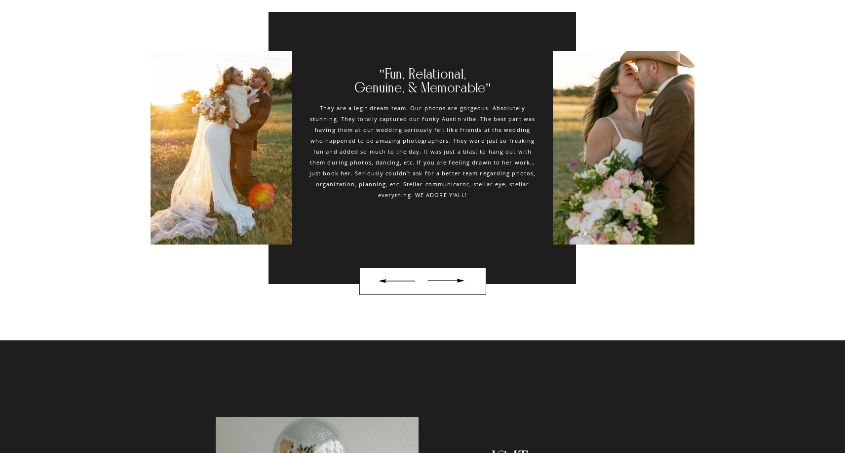
scroll to position [4738, 0]
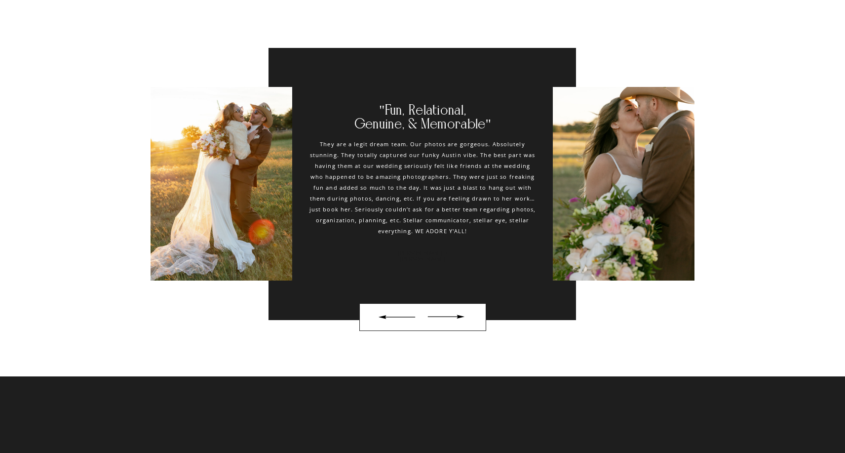
click at [459, 315] on div at bounding box center [446, 316] width 46 height 16
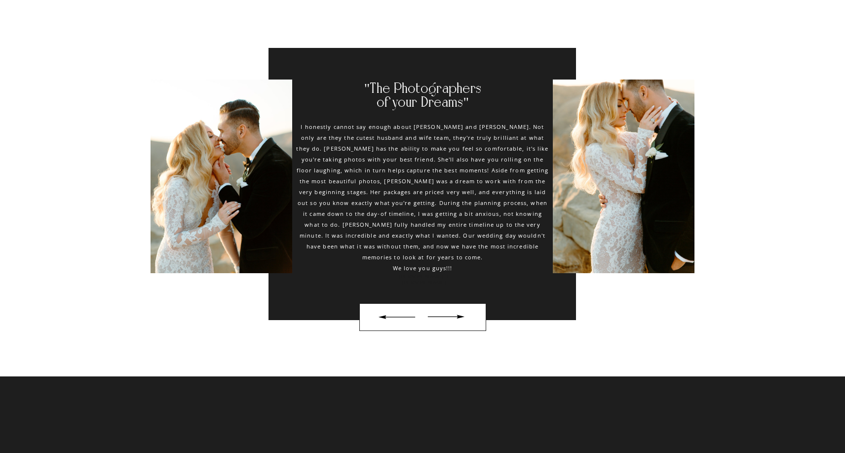
click at [458, 316] on div at bounding box center [446, 316] width 46 height 16
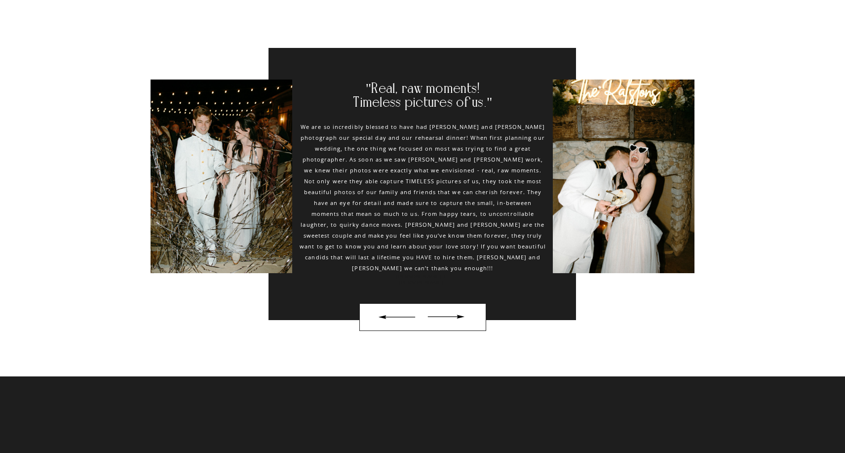
click at [458, 316] on div at bounding box center [446, 316] width 46 height 16
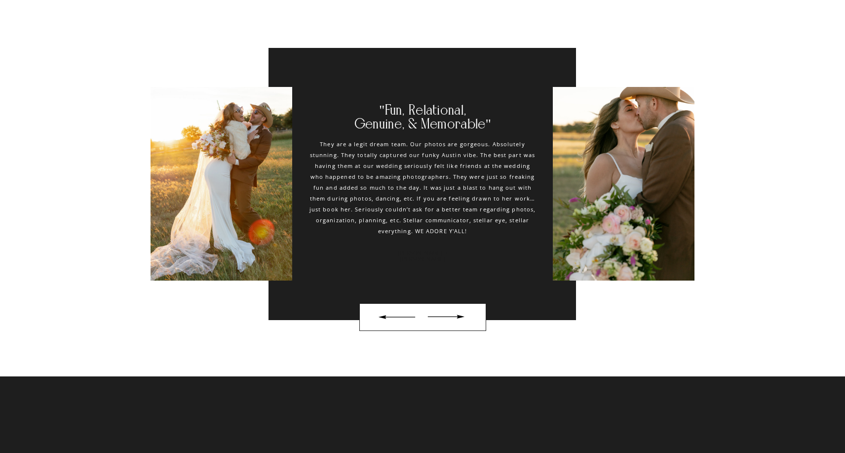
click at [458, 316] on div at bounding box center [446, 316] width 46 height 16
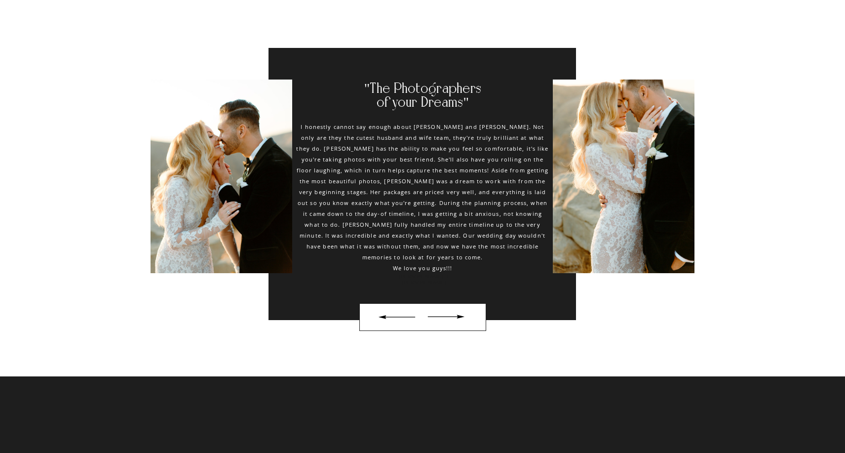
click at [458, 316] on div at bounding box center [446, 316] width 46 height 16
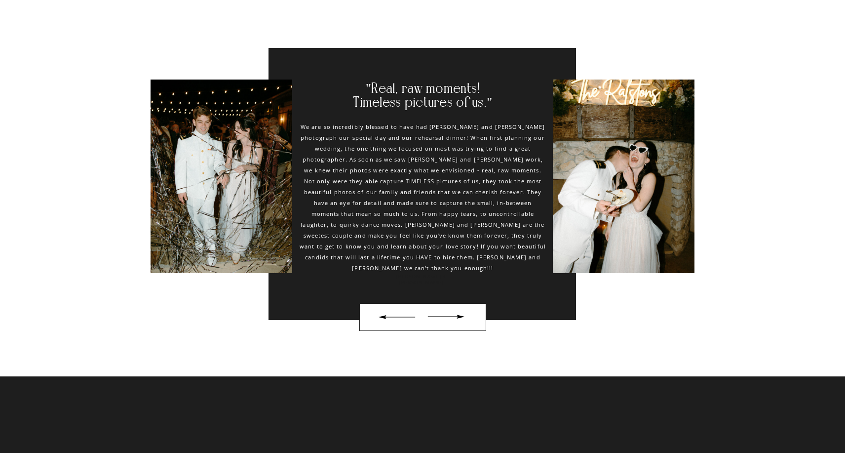
click at [460, 316] on div at bounding box center [446, 316] width 46 height 16
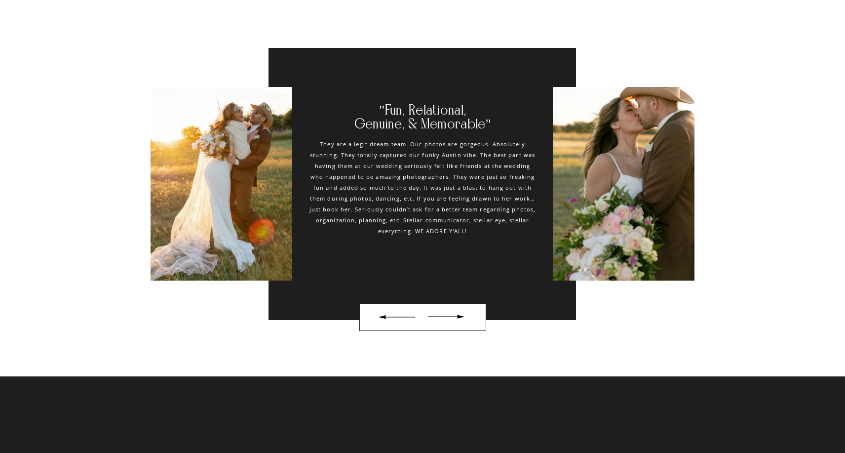
click at [460, 316] on div at bounding box center [446, 316] width 46 height 16
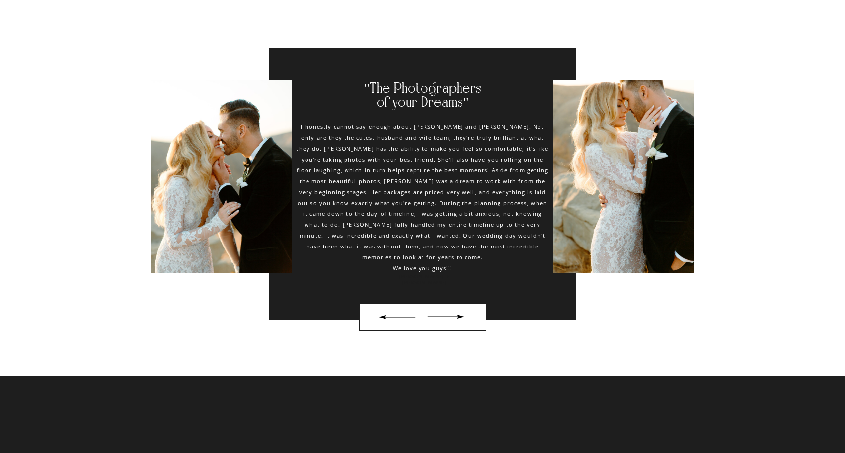
click at [460, 316] on div at bounding box center [446, 316] width 46 height 16
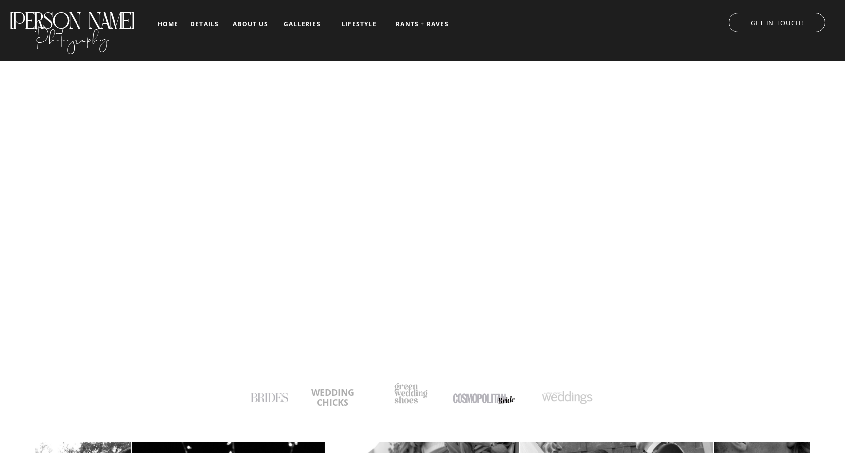
scroll to position [0, 0]
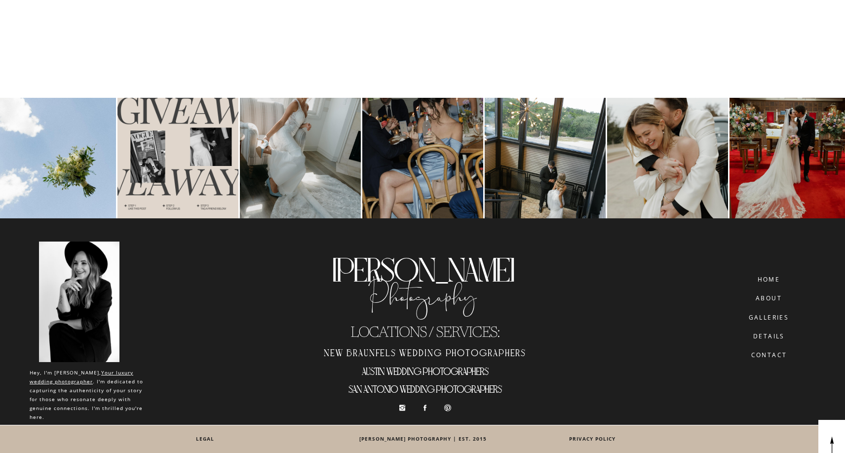
scroll to position [6366, 0]
click at [389, 387] on h2 "San Antonio wedding photographers" at bounding box center [424, 391] width 223 height 16
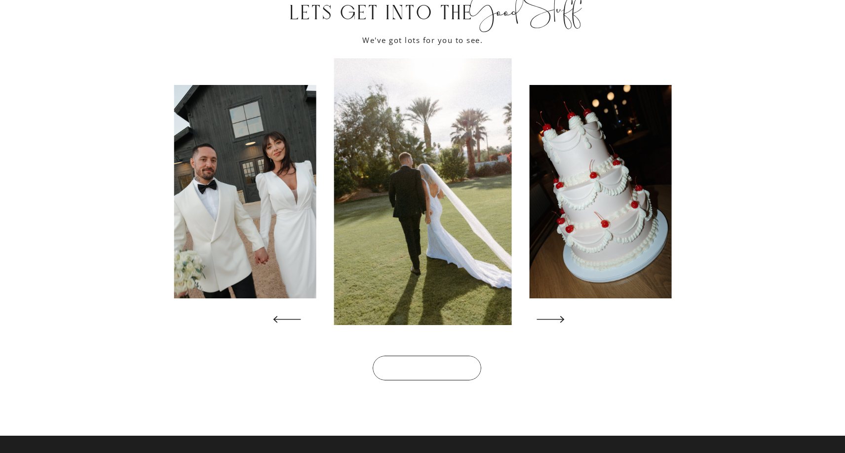
scroll to position [1923, 0]
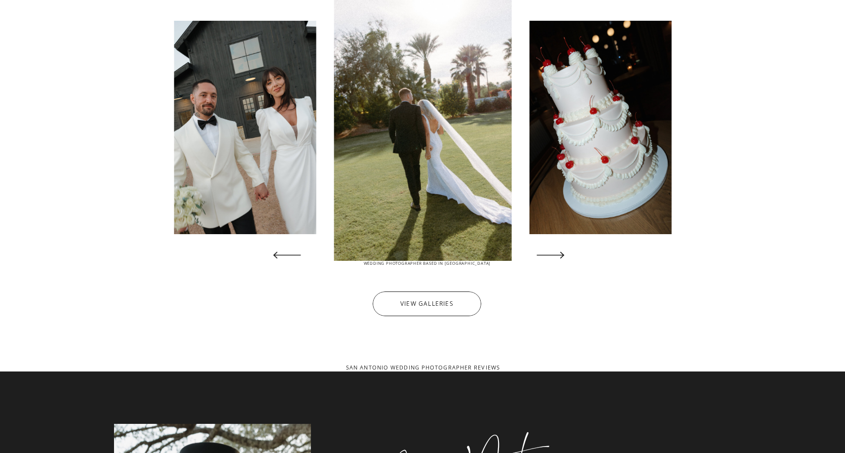
click at [553, 260] on icon at bounding box center [551, 255] width 36 height 36
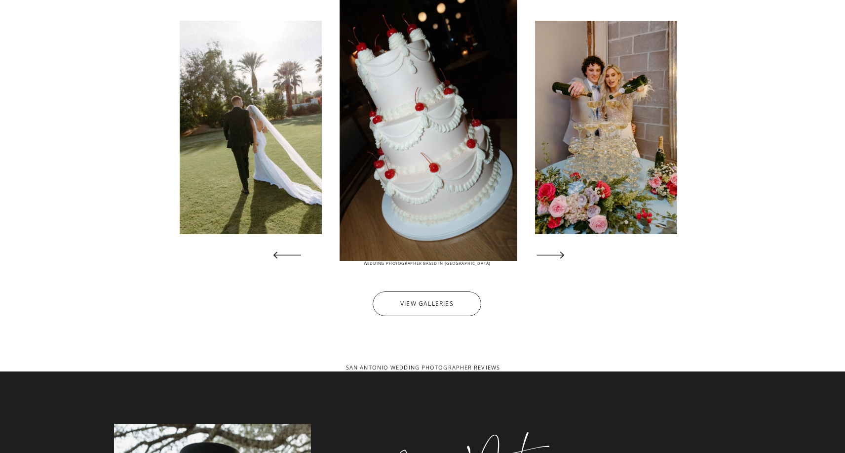
click at [553, 260] on icon at bounding box center [551, 255] width 36 height 36
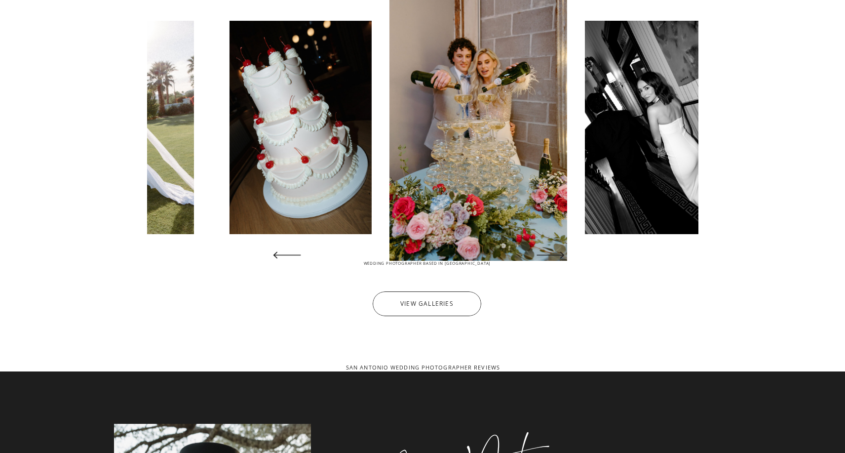
click at [553, 260] on icon at bounding box center [551, 255] width 36 height 36
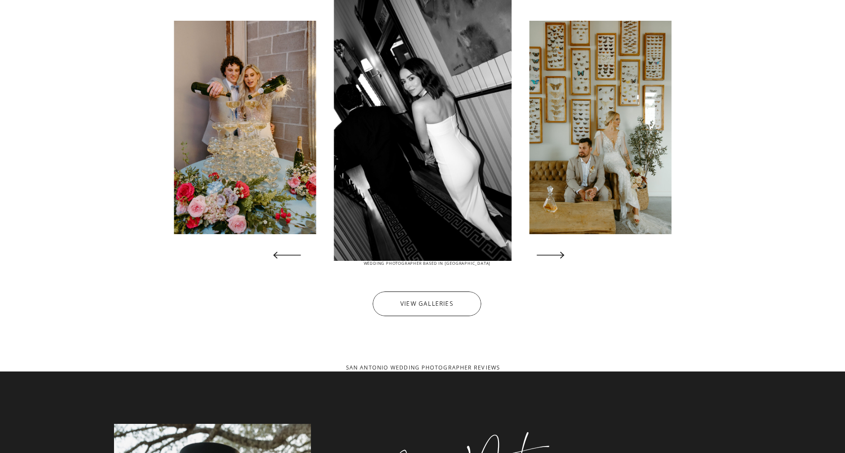
click at [553, 260] on icon at bounding box center [551, 255] width 36 height 36
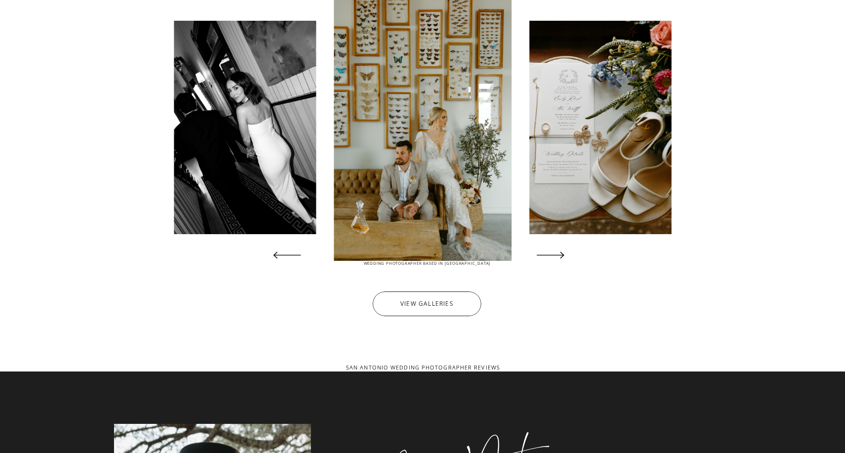
click at [553, 260] on icon at bounding box center [551, 255] width 36 height 36
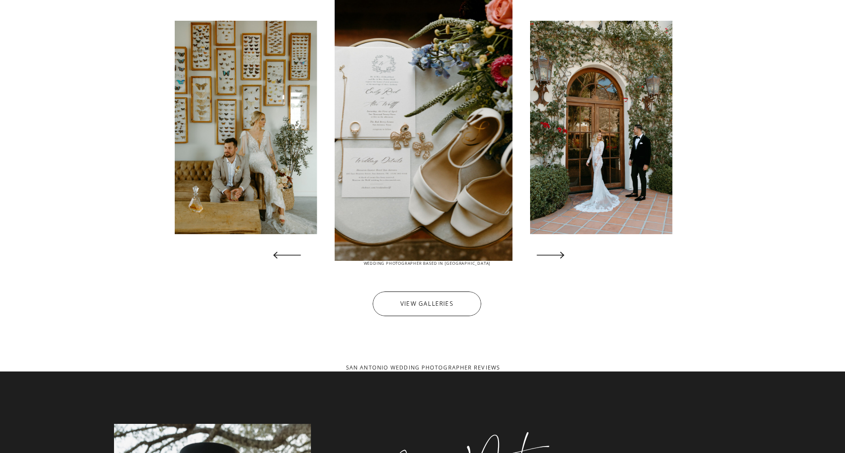
click at [553, 260] on icon at bounding box center [551, 255] width 36 height 36
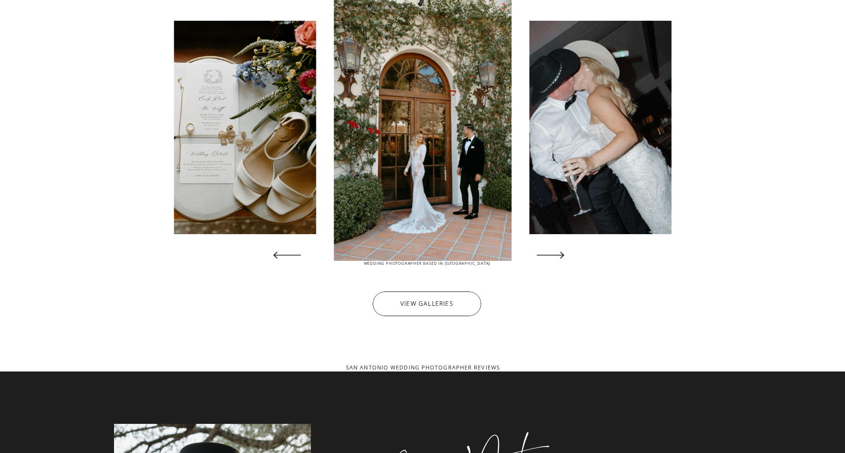
click at [553, 260] on icon at bounding box center [551, 255] width 36 height 36
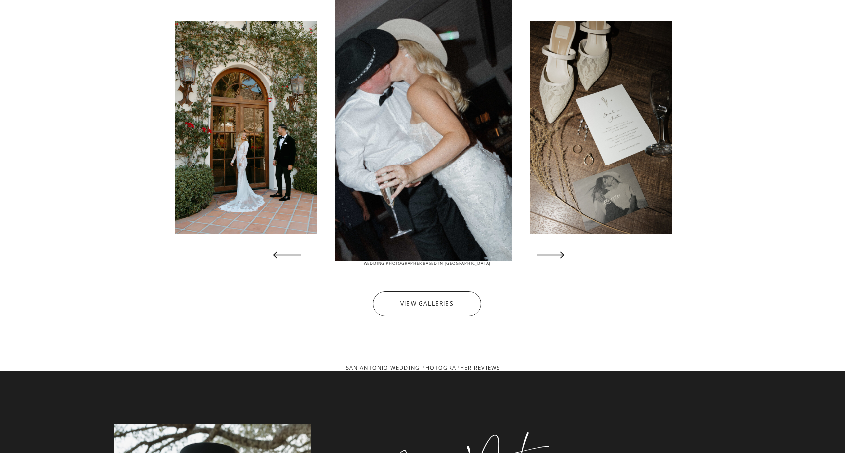
click at [553, 260] on icon at bounding box center [551, 255] width 36 height 36
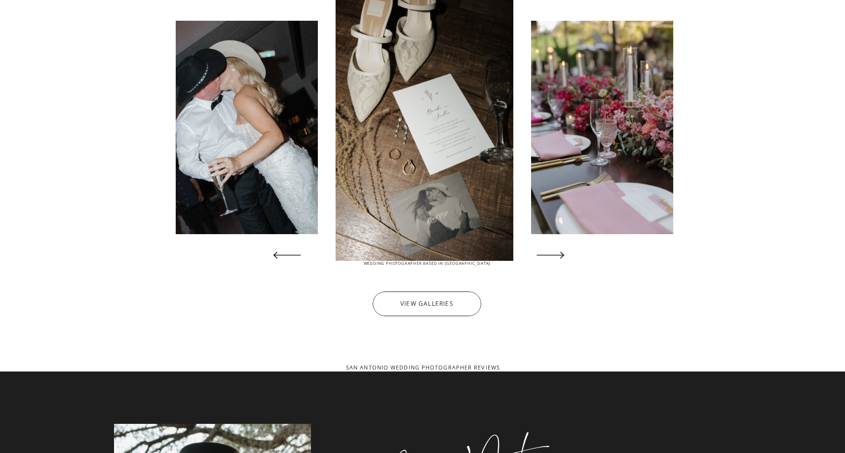
click at [553, 260] on icon at bounding box center [551, 255] width 36 height 36
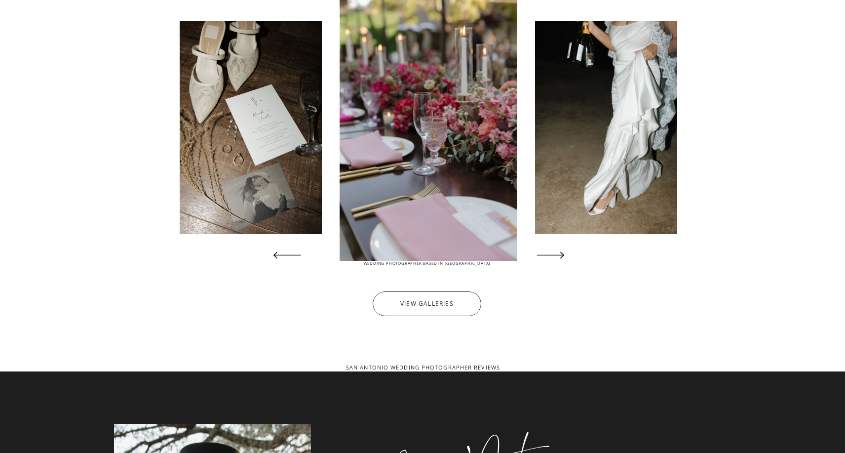
click at [553, 260] on icon at bounding box center [551, 255] width 36 height 36
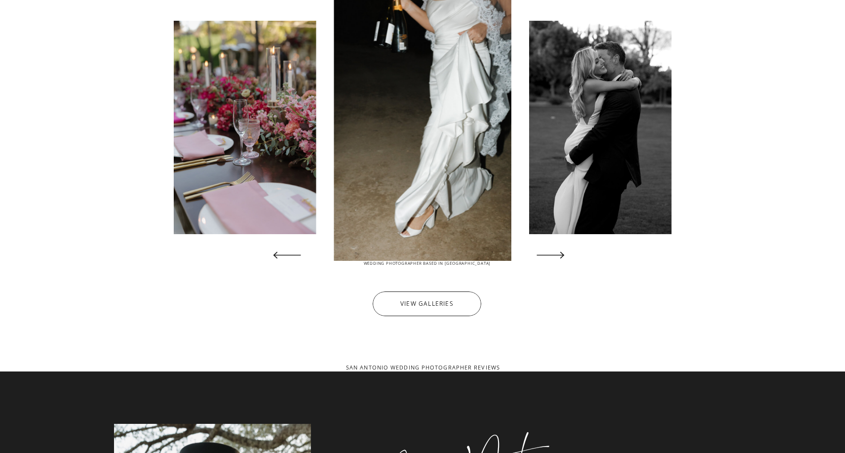
click at [553, 260] on icon at bounding box center [551, 255] width 36 height 36
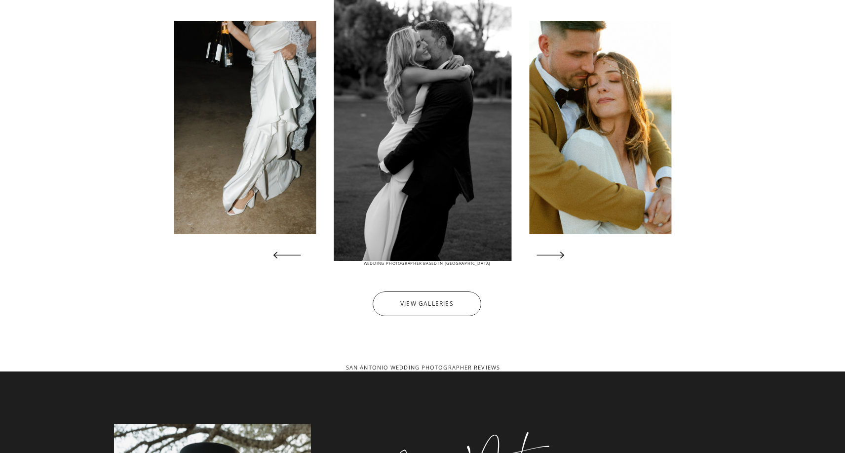
click at [553, 260] on icon at bounding box center [551, 255] width 36 height 36
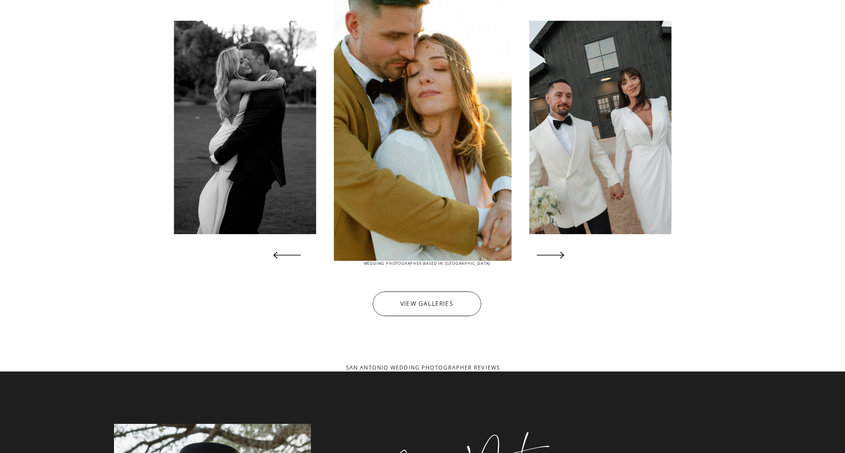
click at [553, 260] on icon at bounding box center [551, 255] width 36 height 36
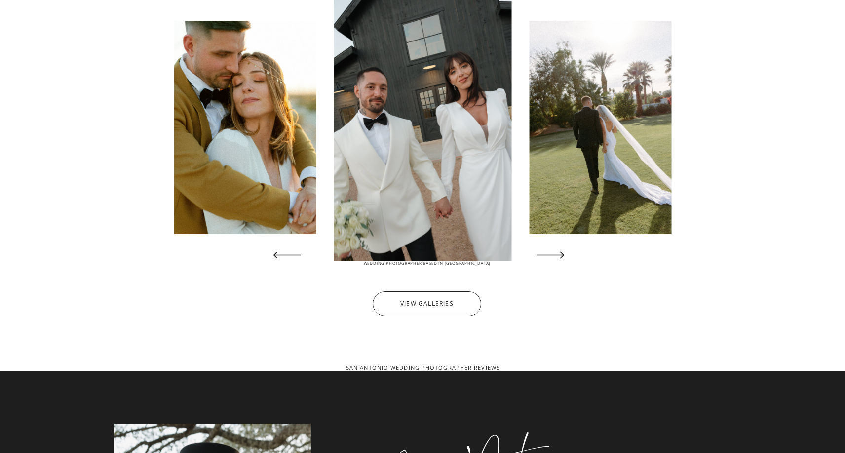
click at [552, 260] on icon at bounding box center [551, 255] width 36 height 36
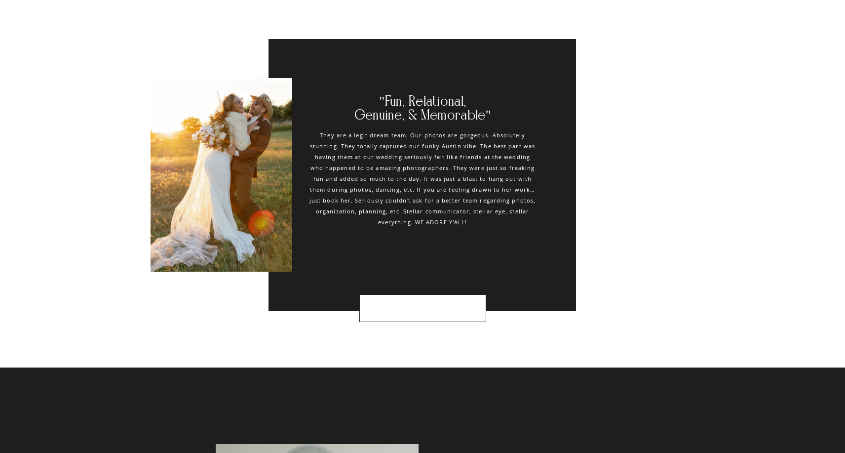
scroll to position [3534, 0]
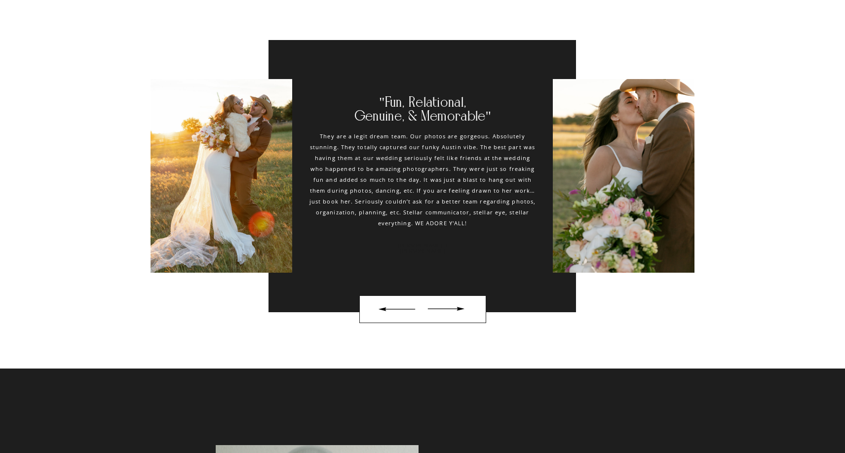
click at [458, 310] on div at bounding box center [446, 309] width 46 height 16
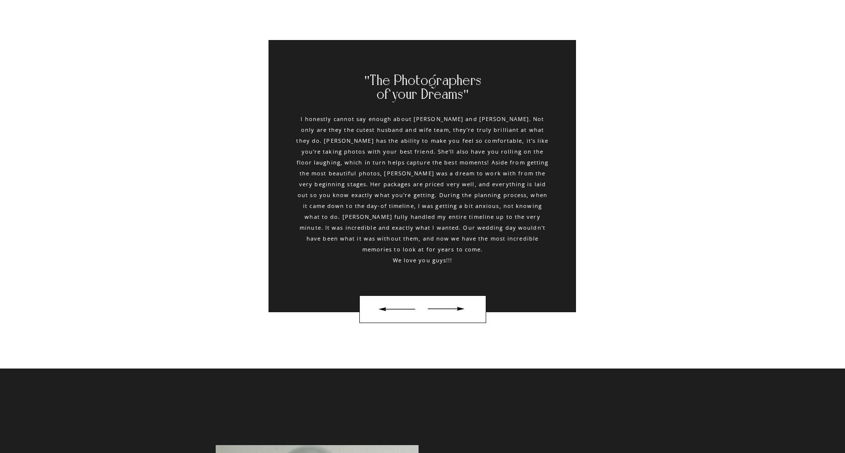
click at [458, 310] on div at bounding box center [446, 309] width 46 height 16
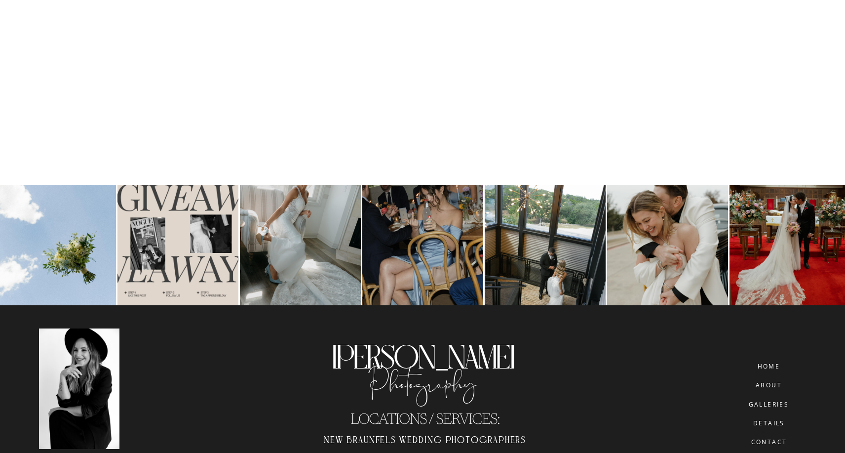
scroll to position [5143, 0]
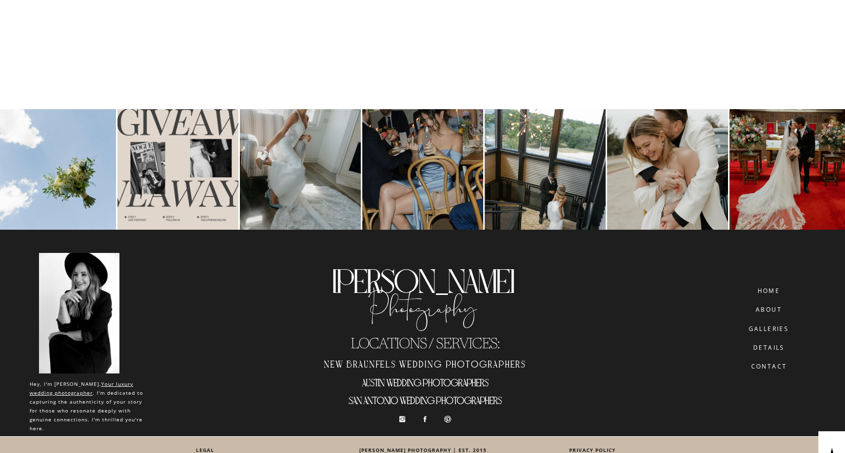
click at [392, 380] on h2 "austin wedding photographers" at bounding box center [424, 385] width 223 height 16
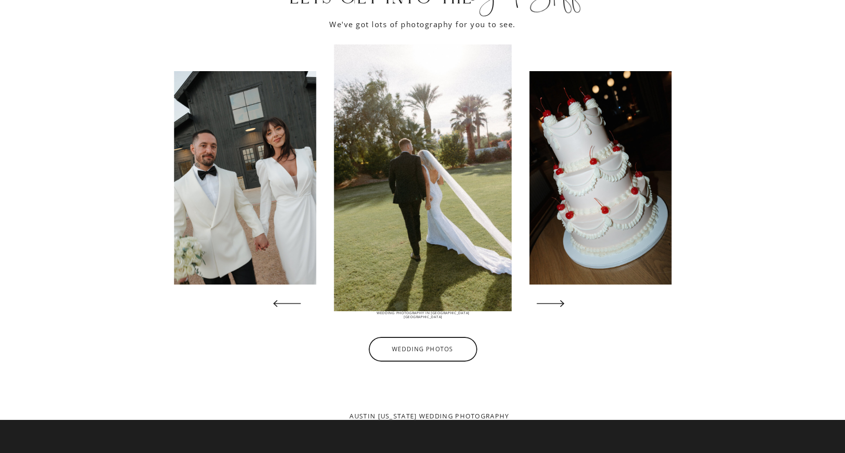
scroll to position [2165, 0]
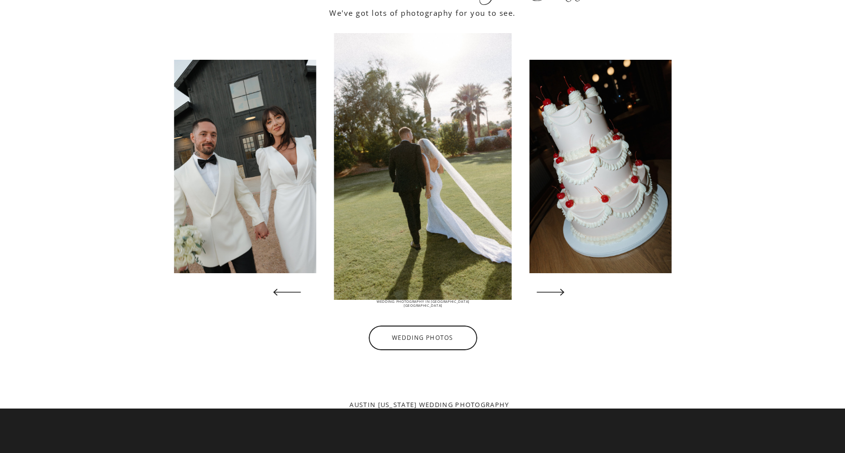
click at [545, 296] on icon at bounding box center [551, 292] width 36 height 36
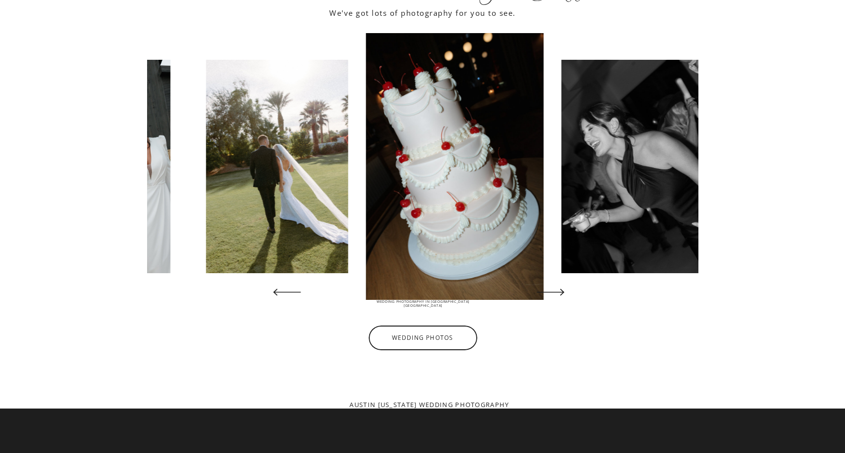
click at [545, 296] on icon at bounding box center [551, 292] width 36 height 36
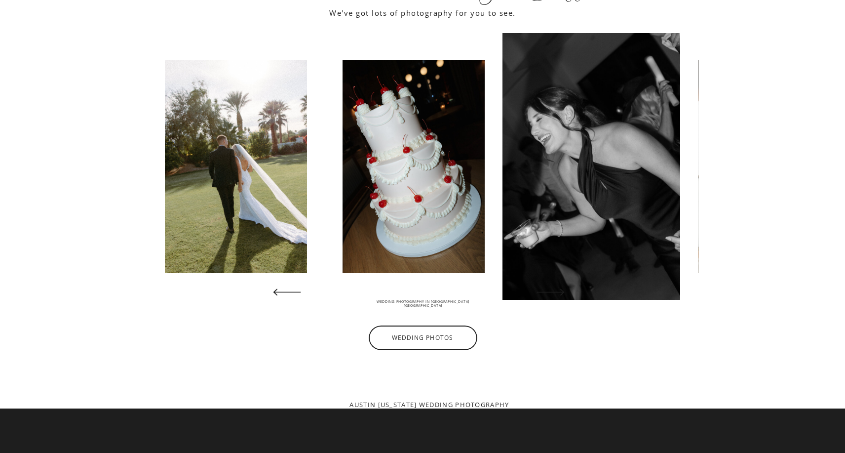
click at [545, 296] on icon at bounding box center [551, 292] width 36 height 36
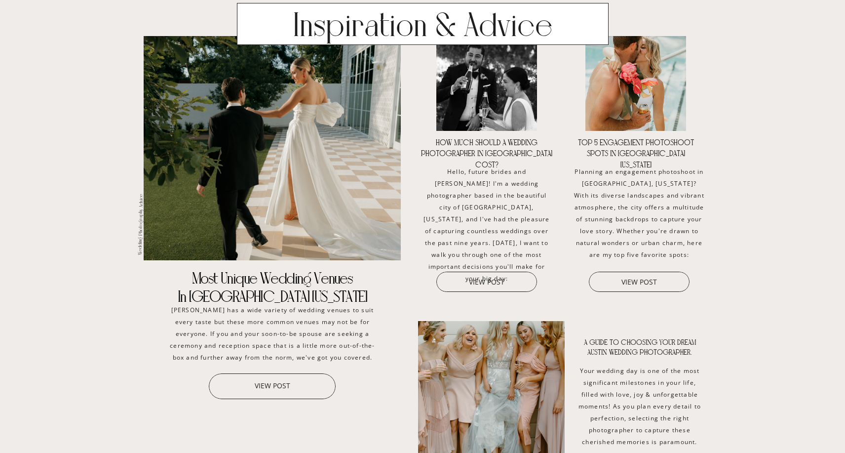
scroll to position [3817, 0]
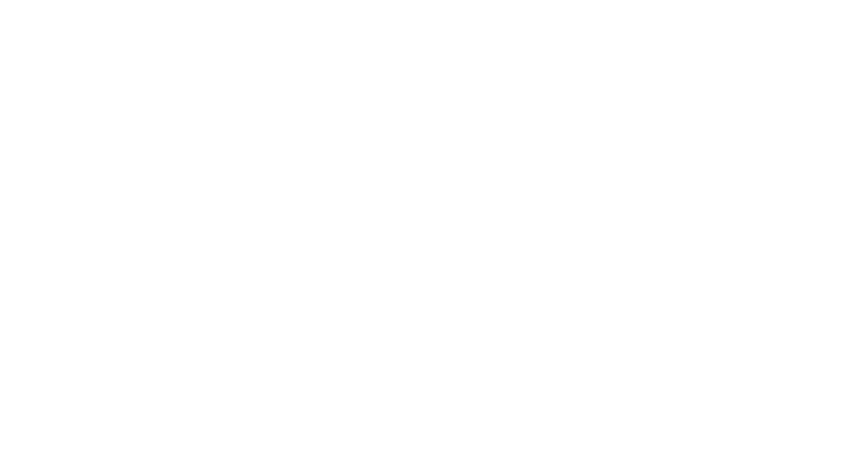
scroll to position [6141, 0]
